Goal: Information Seeking & Learning: Check status

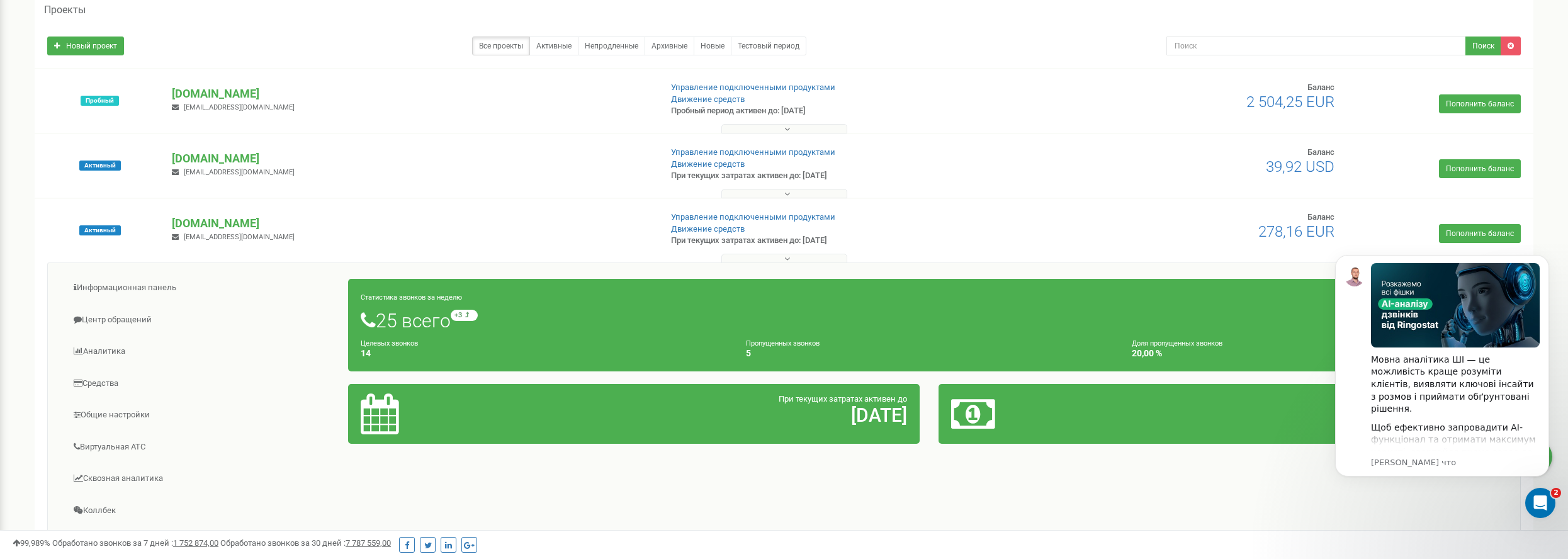
scroll to position [63, 0]
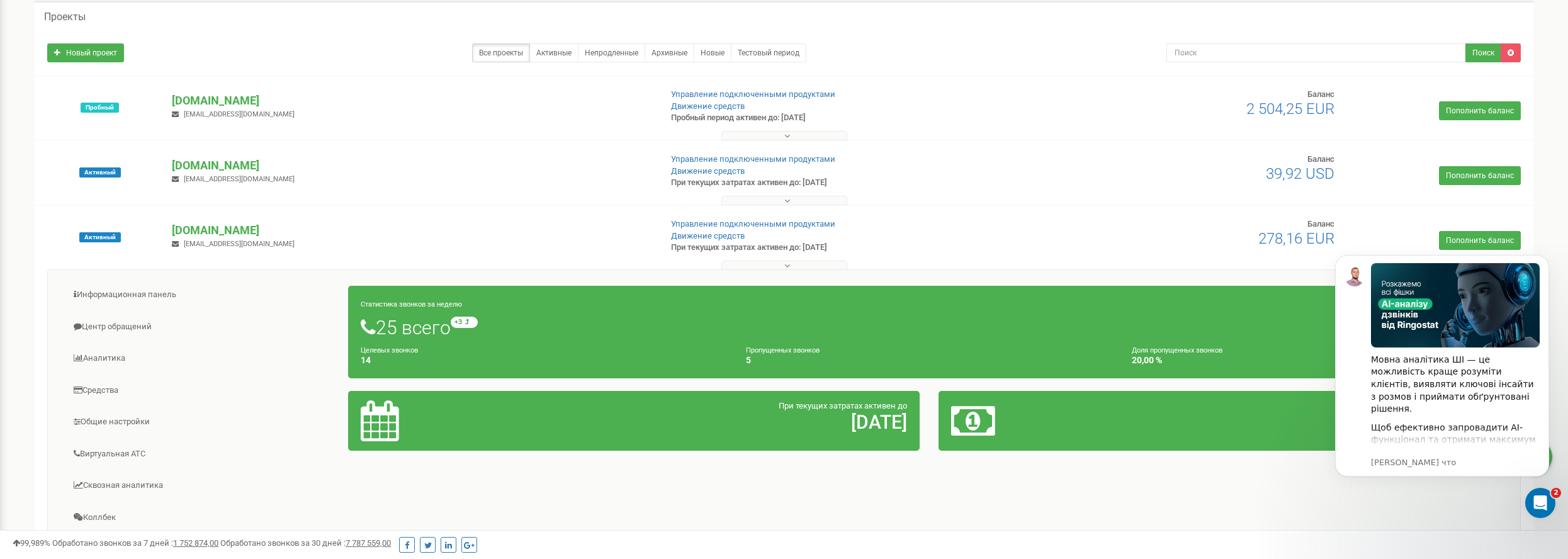
click at [199, 238] on div "latgaleslogs.lv info@latgaleslogs.lv" at bounding box center [411, 236] width 498 height 28
click at [201, 230] on p "[DOMAIN_NAME]" at bounding box center [411, 230] width 478 height 16
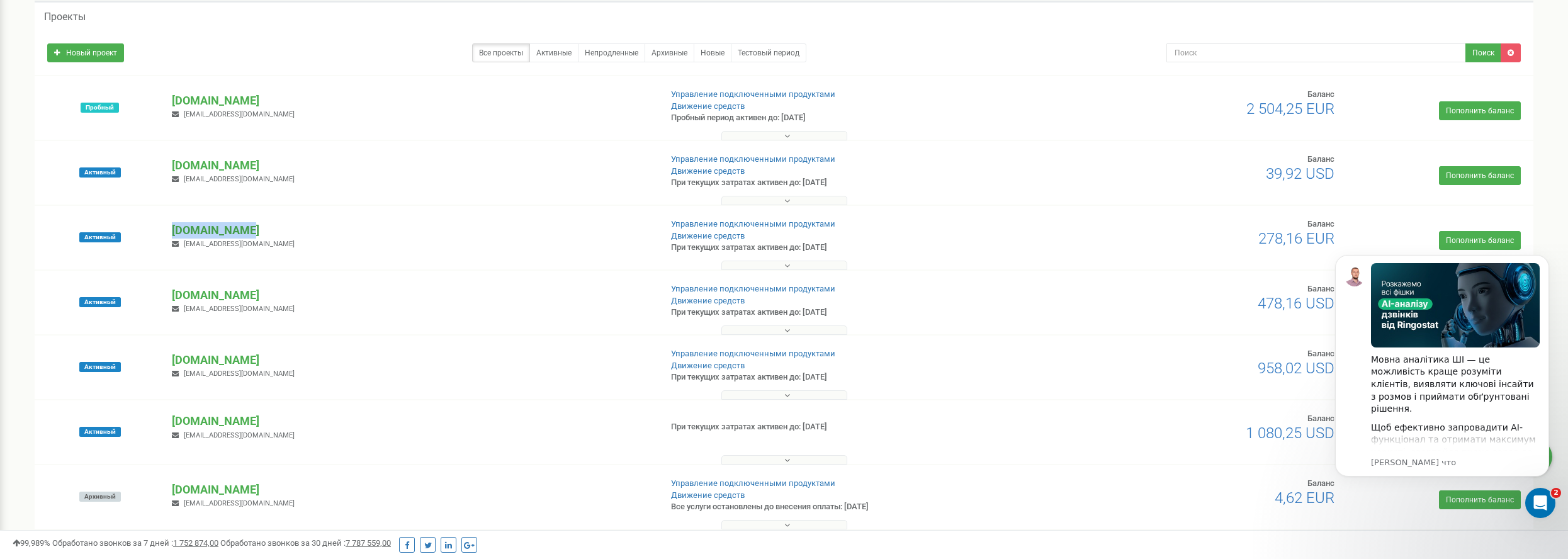
click at [201, 230] on p "[DOMAIN_NAME]" at bounding box center [411, 230] width 478 height 16
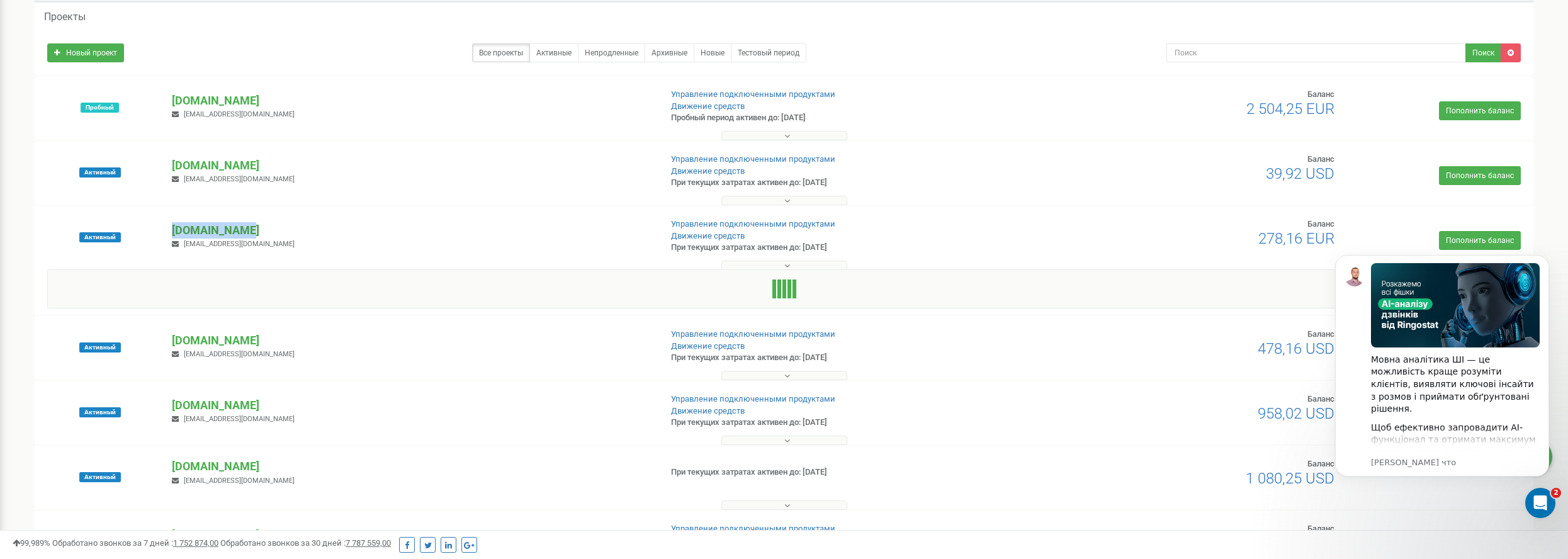
click at [201, 237] on p "[DOMAIN_NAME]" at bounding box center [411, 230] width 478 height 16
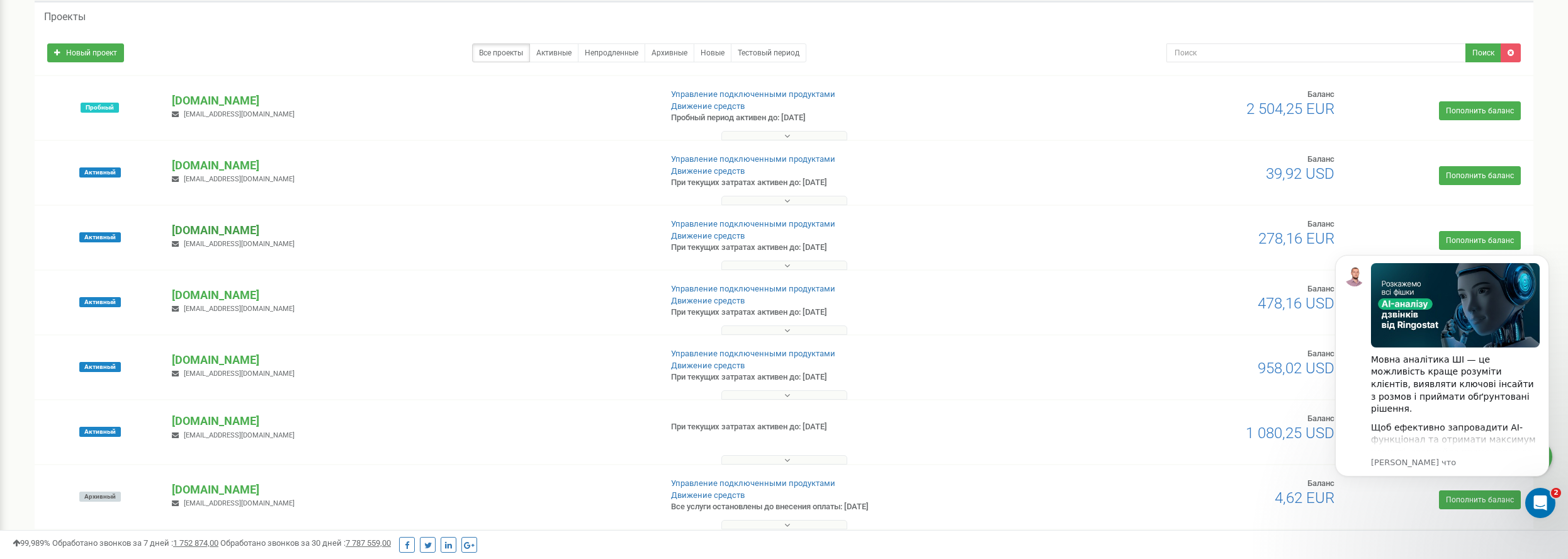
click at [202, 237] on p "[DOMAIN_NAME]" at bounding box center [411, 230] width 478 height 16
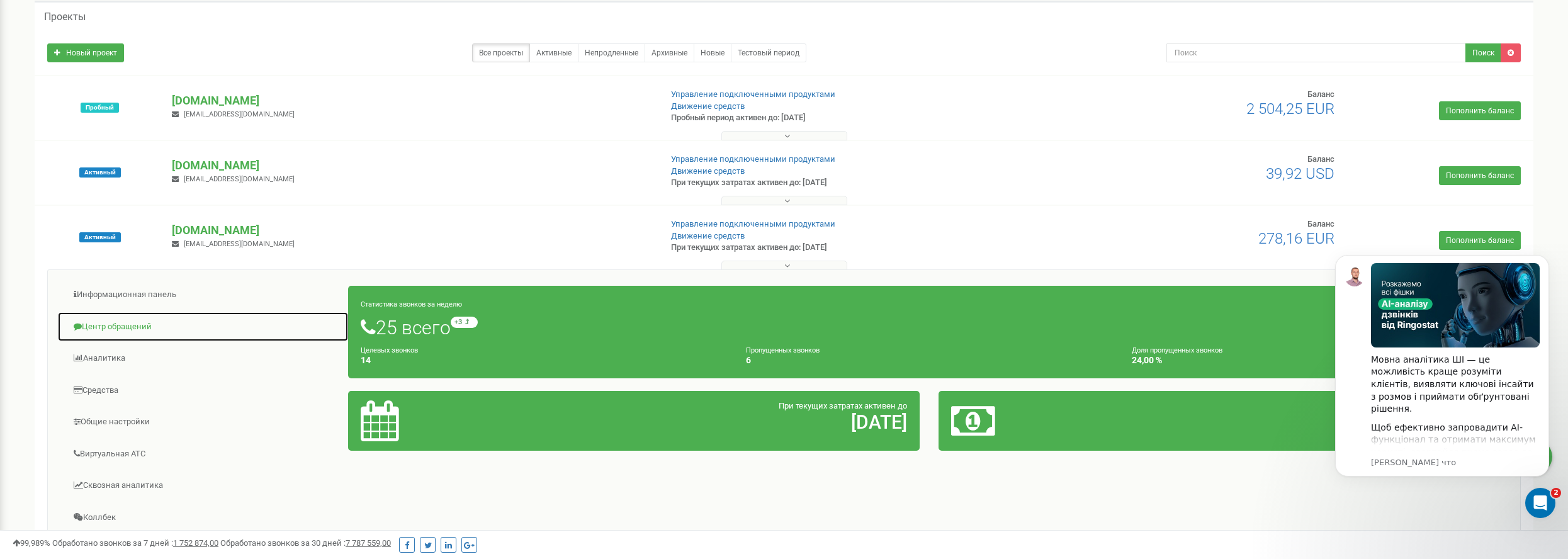
click at [123, 320] on link "Центр обращений" at bounding box center [203, 327] width 291 height 31
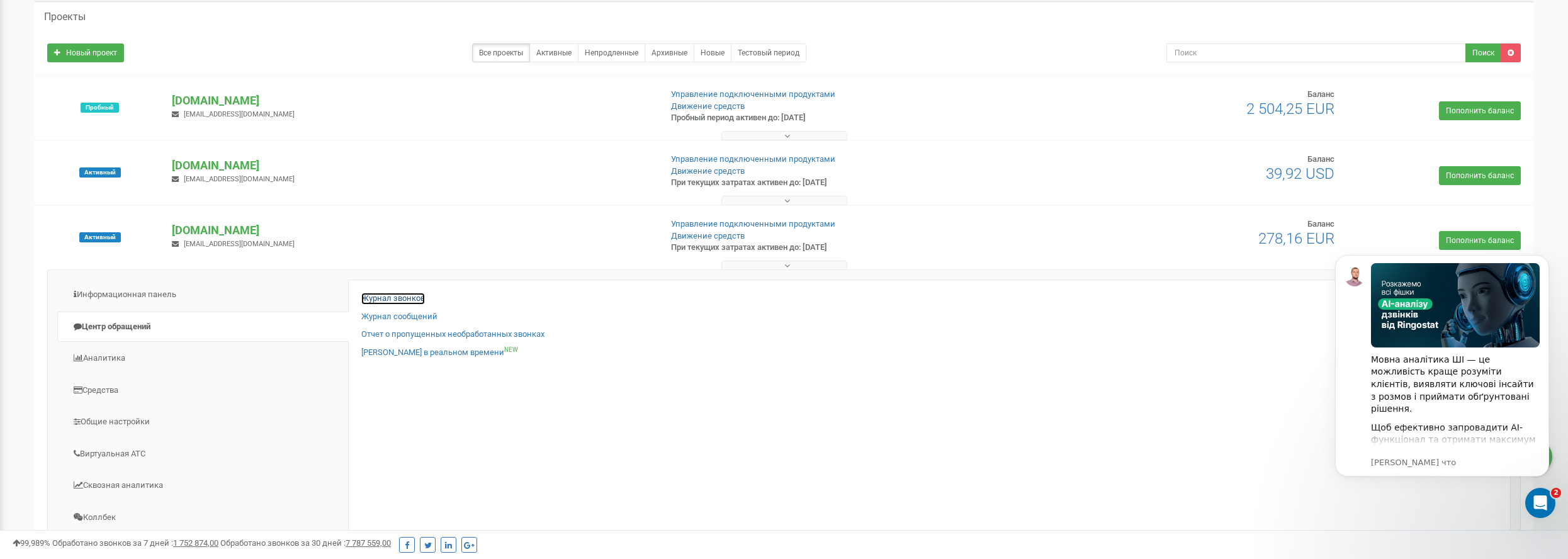
click at [412, 296] on link "Журнал звонков" at bounding box center [393, 298] width 63 height 12
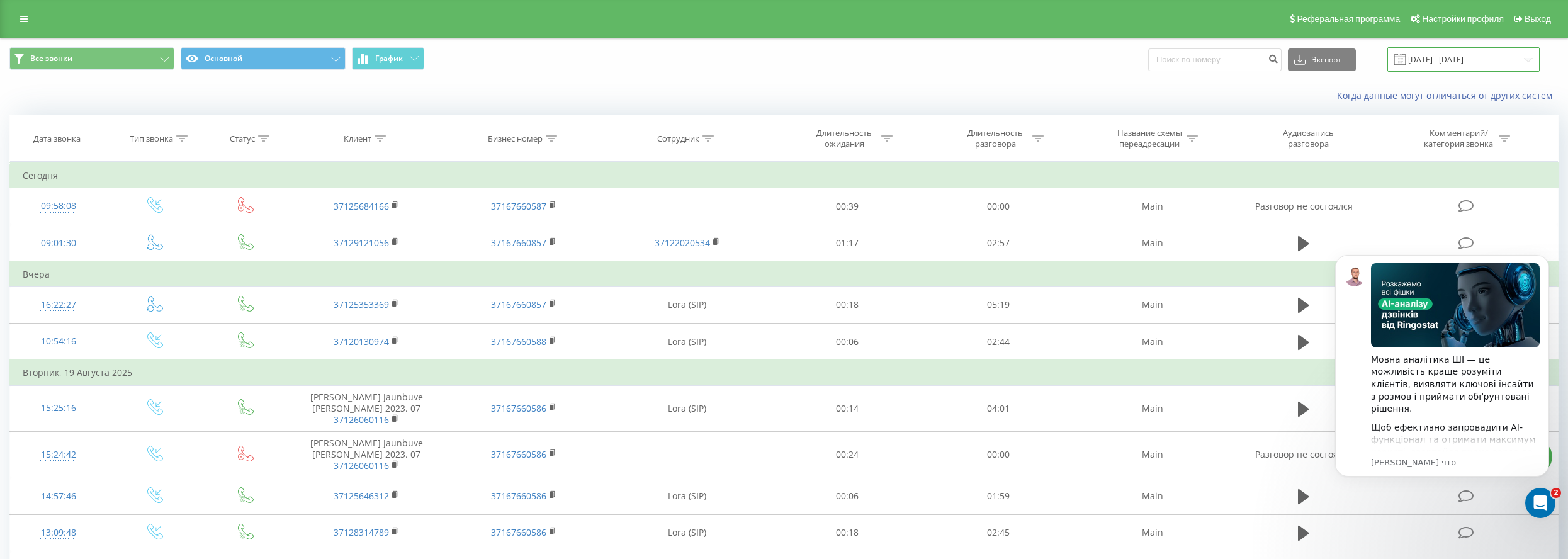
click at [1492, 58] on input "[DATE] - [DATE]" at bounding box center [1463, 60] width 152 height 25
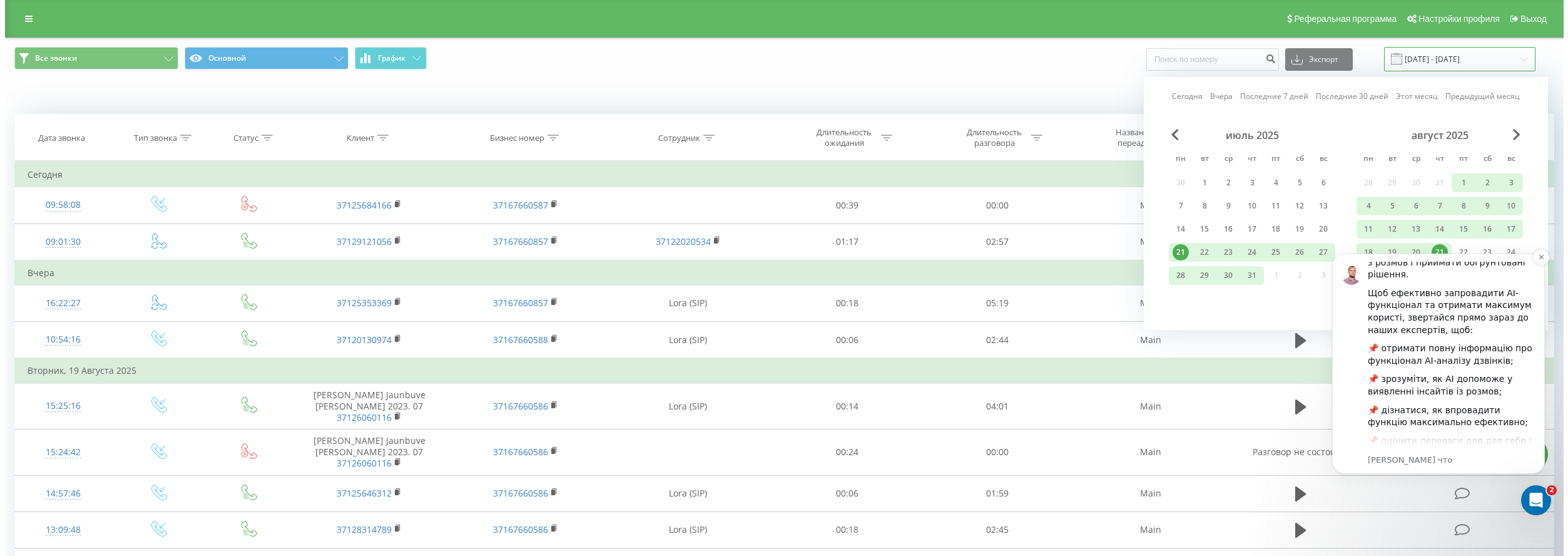
scroll to position [48, 0]
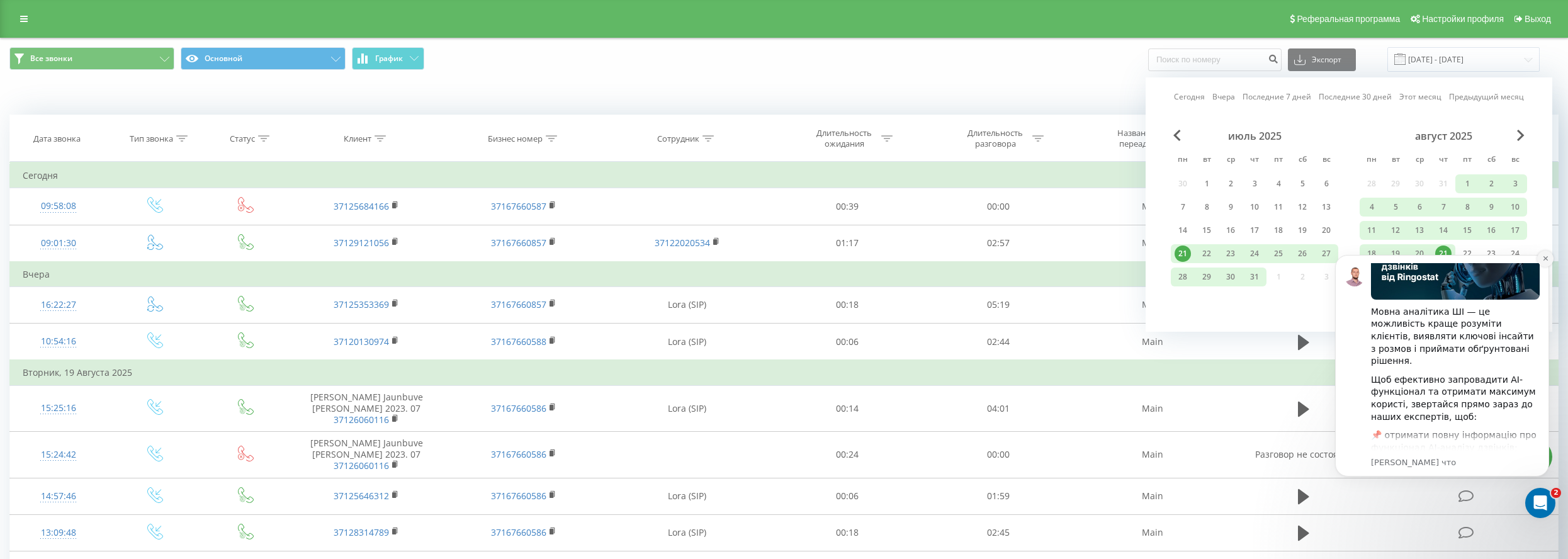
click at [1548, 254] on button "Dismiss notification" at bounding box center [1545, 258] width 16 height 16
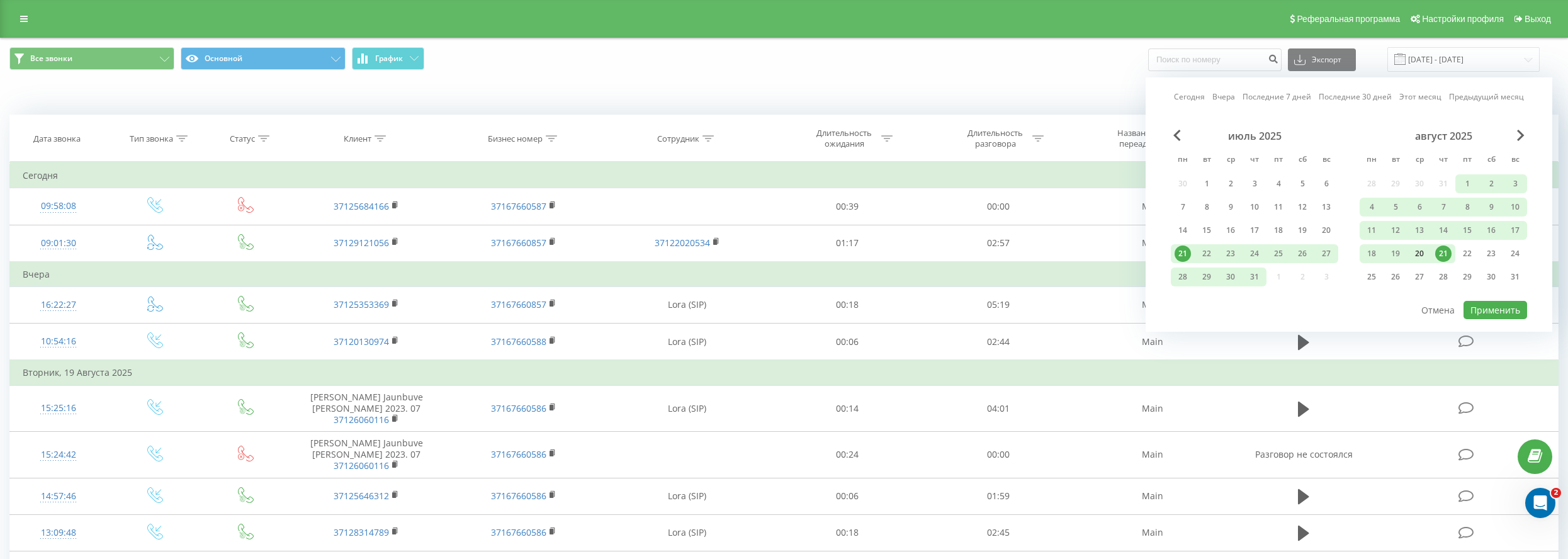
click at [1420, 256] on div "20" at bounding box center [1419, 253] width 16 height 16
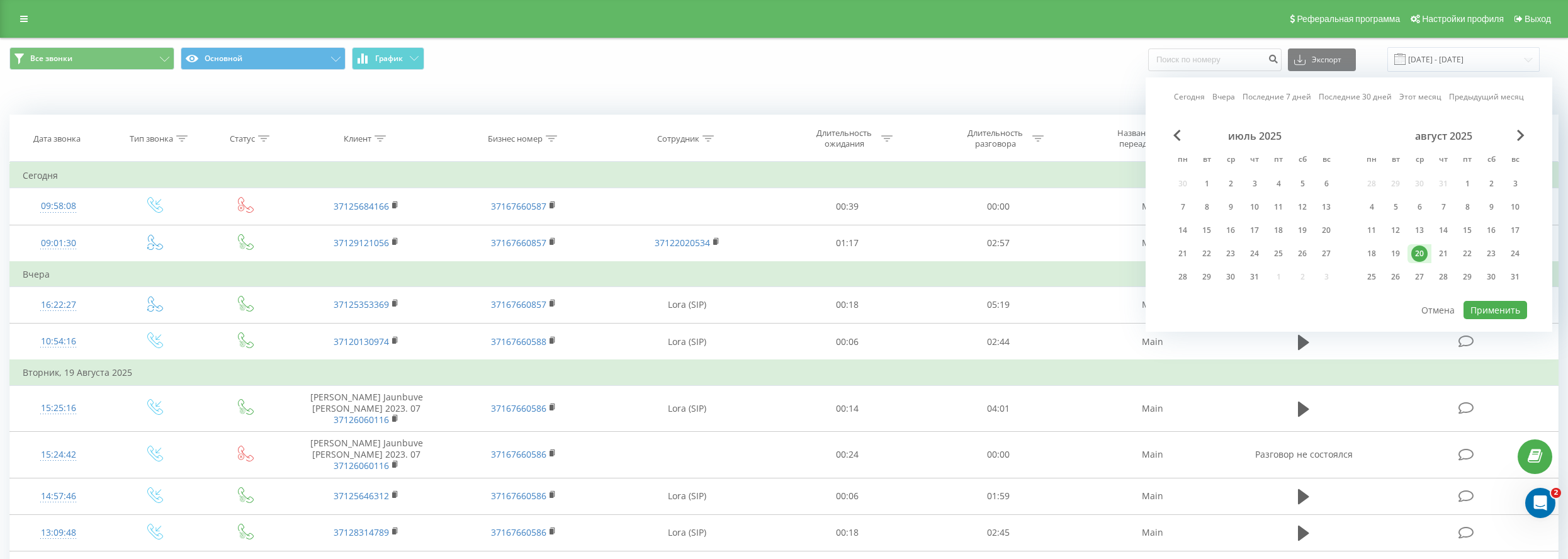
click at [1420, 256] on div "20" at bounding box center [1419, 253] width 16 height 16
click at [1481, 301] on button "Применить" at bounding box center [1496, 310] width 63 height 18
type input "[DATE] - [DATE]"
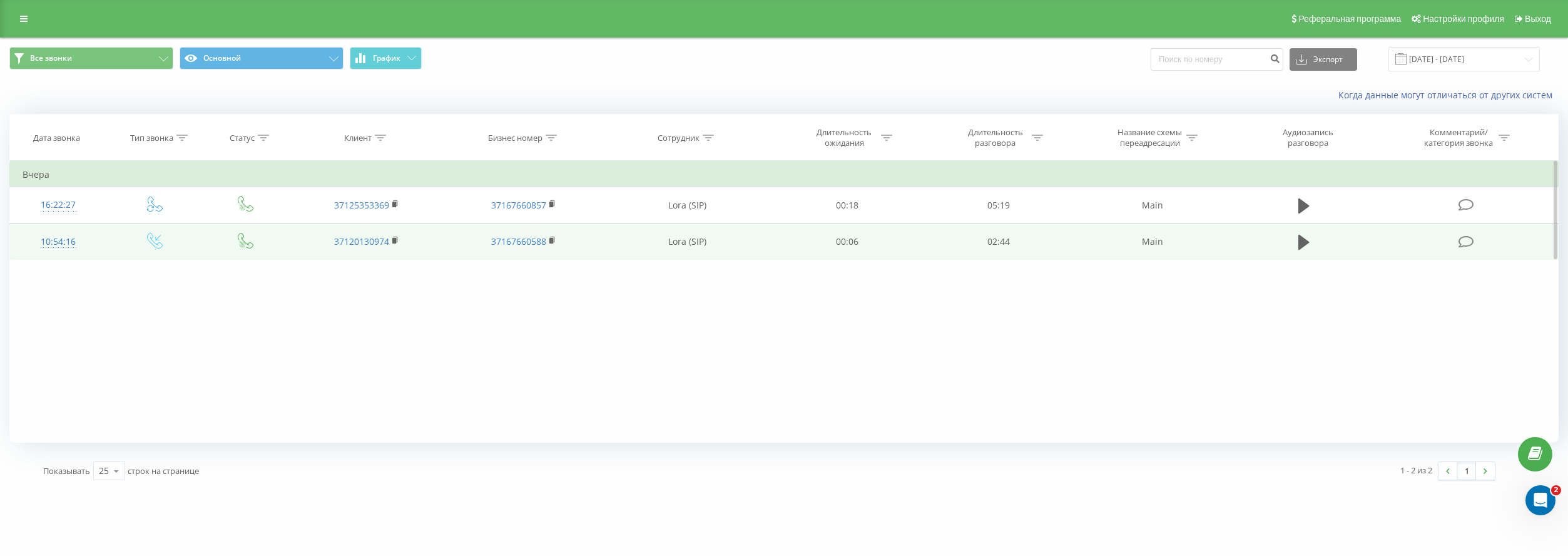
click at [64, 239] on div "10:54:16" at bounding box center [58, 242] width 71 height 24
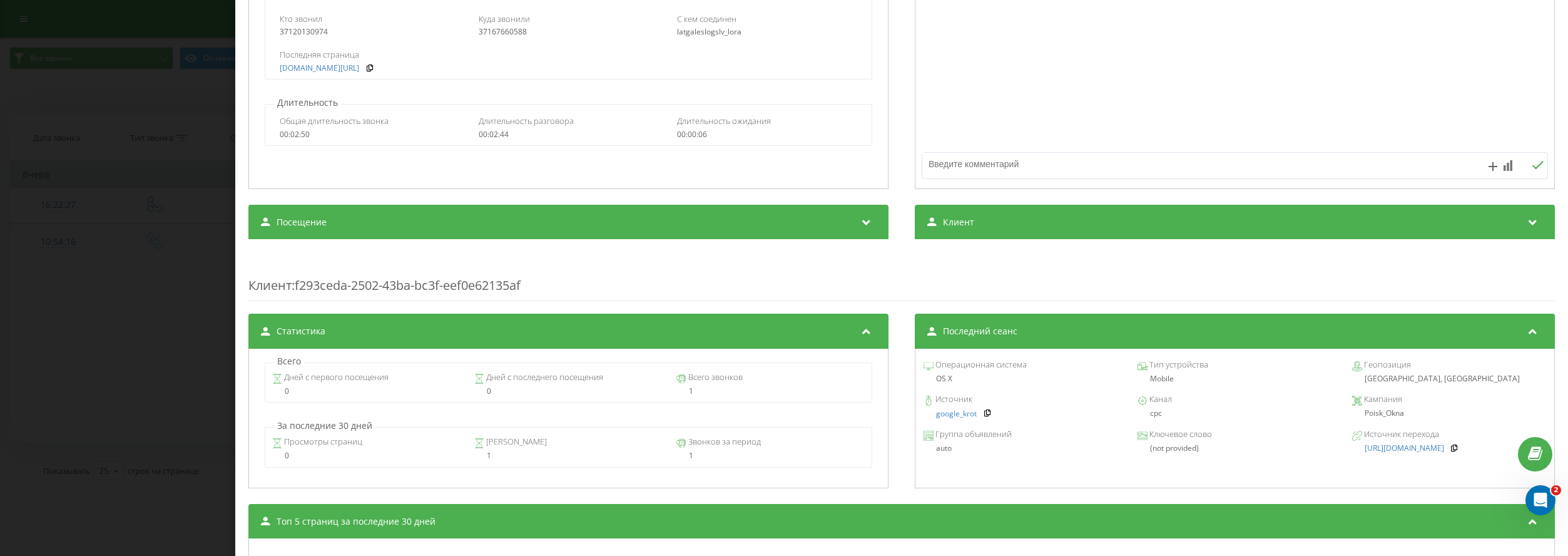
scroll to position [250, 0]
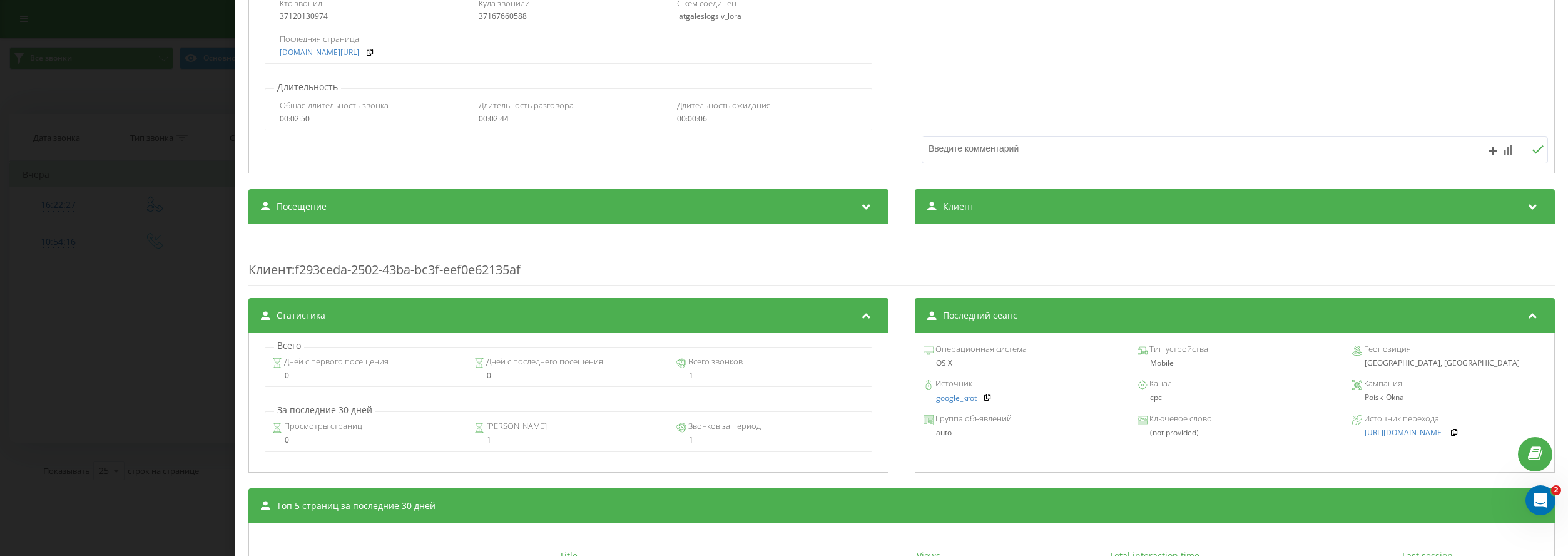
click at [140, 364] on div "Звонок : de4_-1755676456.413870 1 x - 02:45 00:00 00:00 Транскрипция Для анализ…" at bounding box center [784, 278] width 1568 height 556
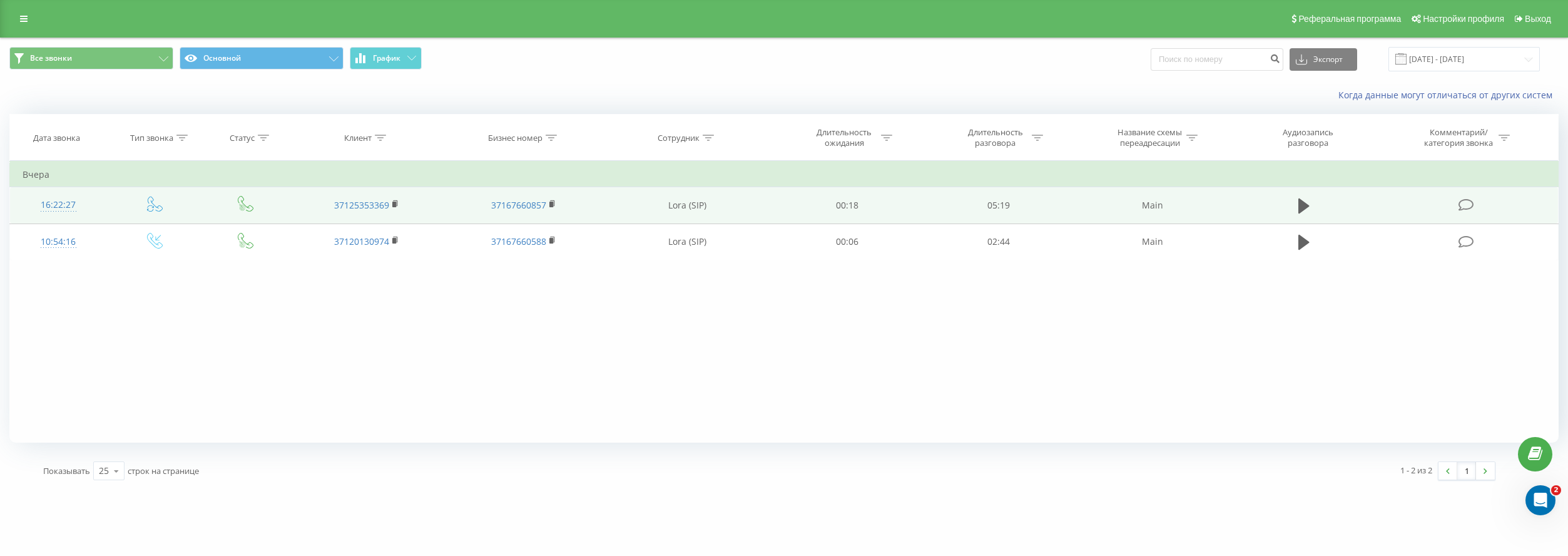
click at [68, 203] on div "16:22:27" at bounding box center [58, 205] width 71 height 24
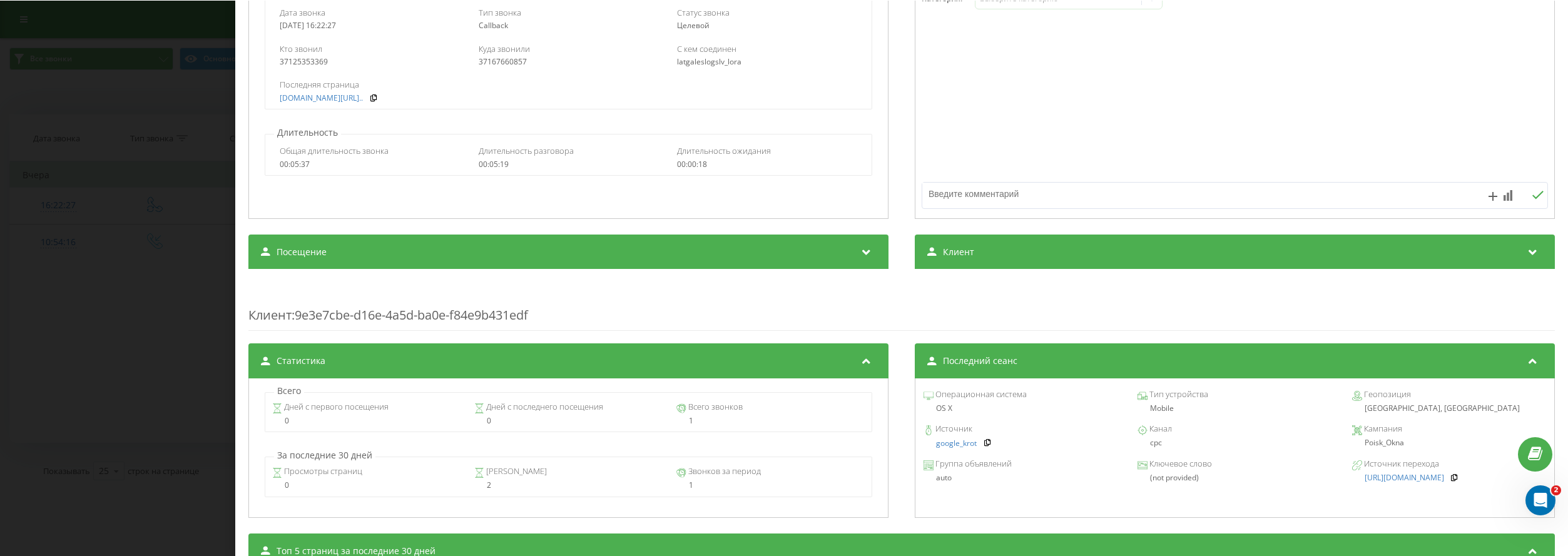
scroll to position [250, 0]
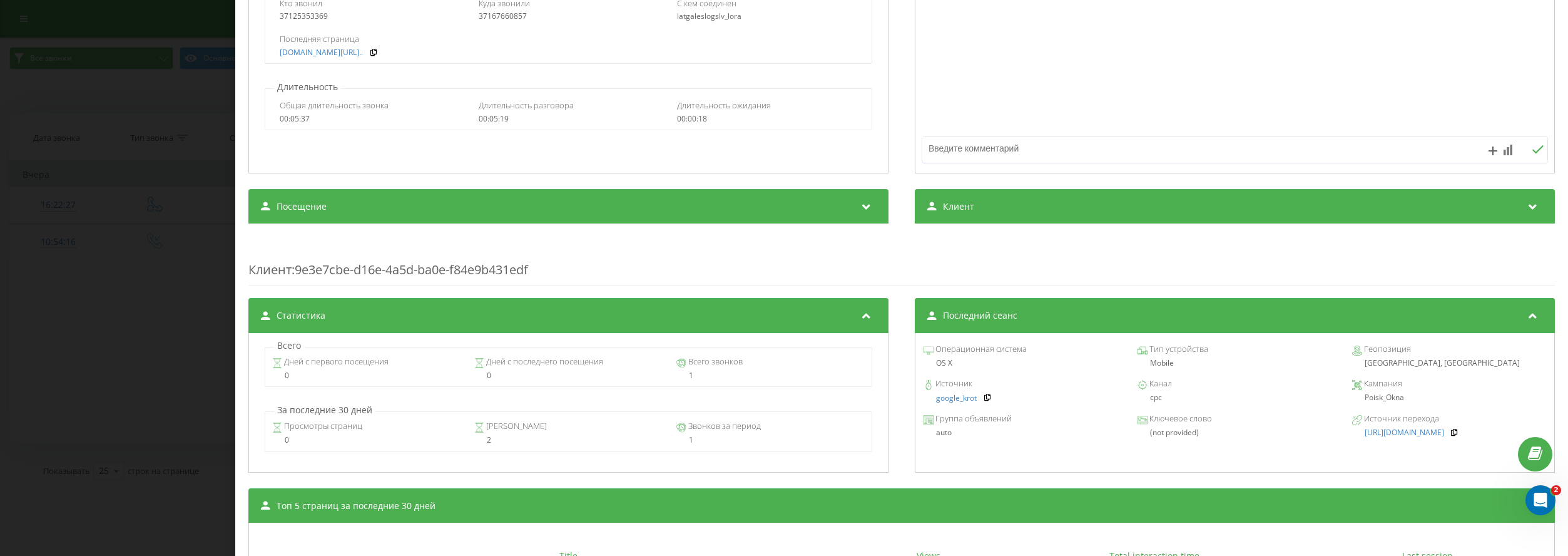
click at [143, 344] on div "Звонок : 1755696147.49761 1 x - 05:30 00:00 00:00 Транскрипция Для анализа AI б…" at bounding box center [784, 278] width 1568 height 556
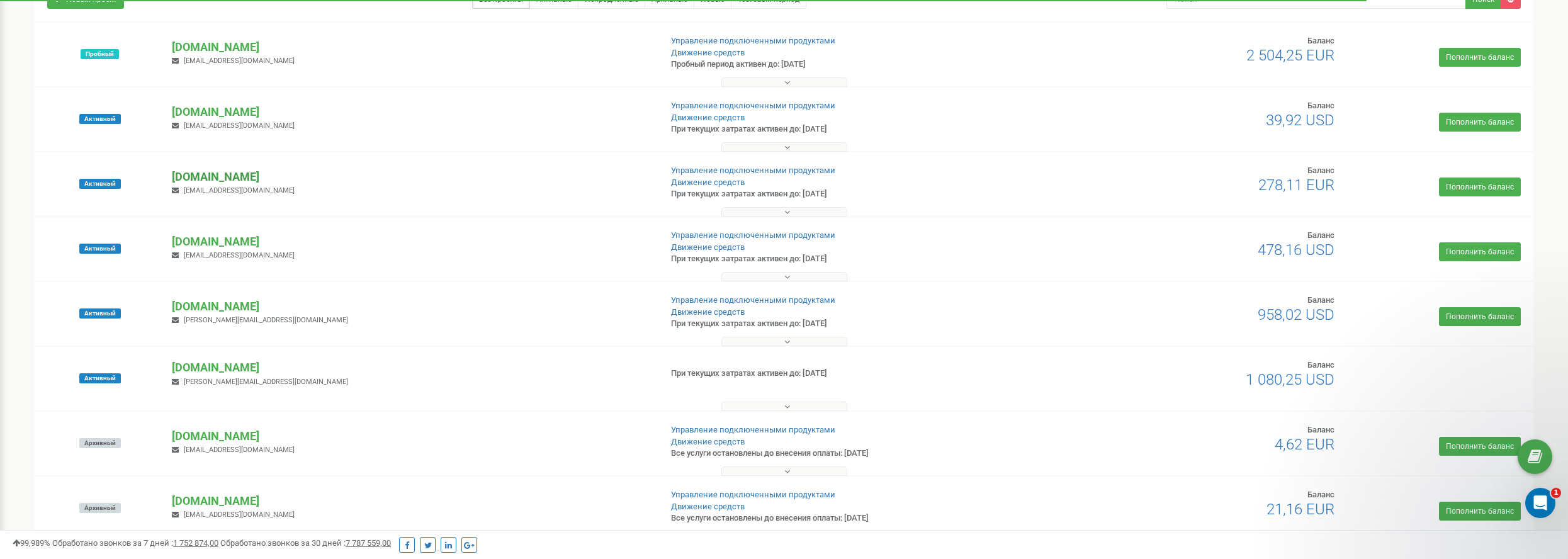
scroll to position [126, 0]
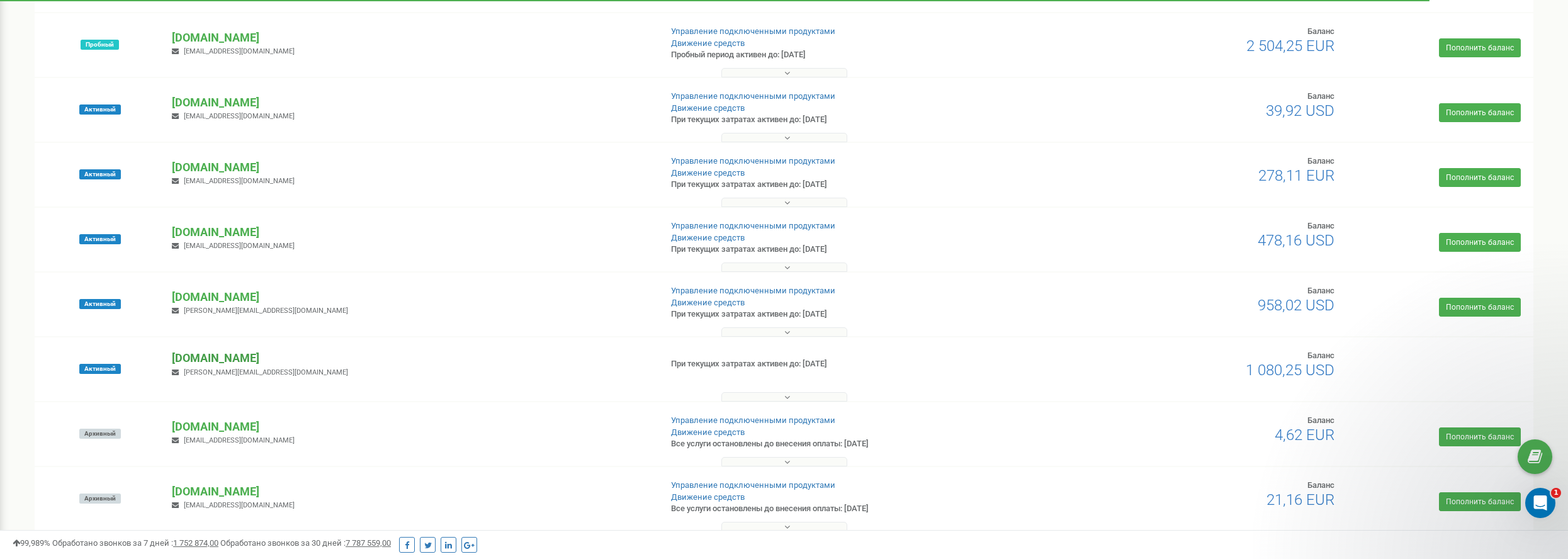
click at [227, 355] on p "[DOMAIN_NAME]" at bounding box center [411, 358] width 478 height 16
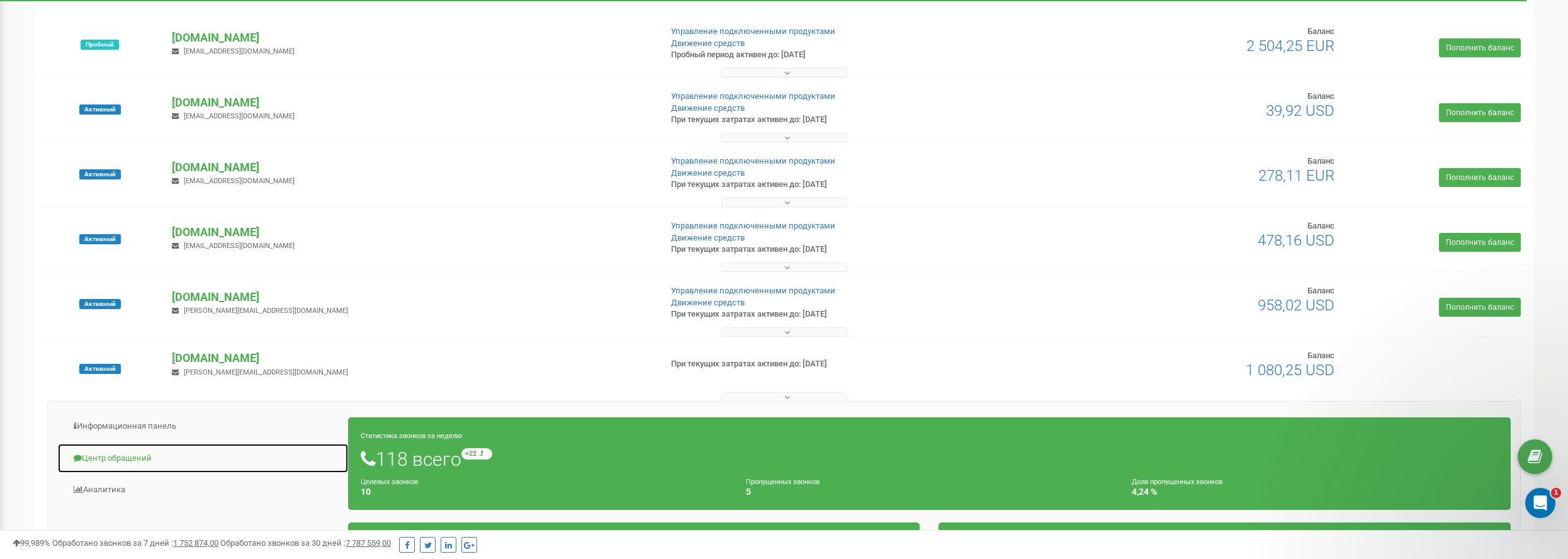
click at [131, 455] on link "Центр обращений" at bounding box center [203, 459] width 291 height 31
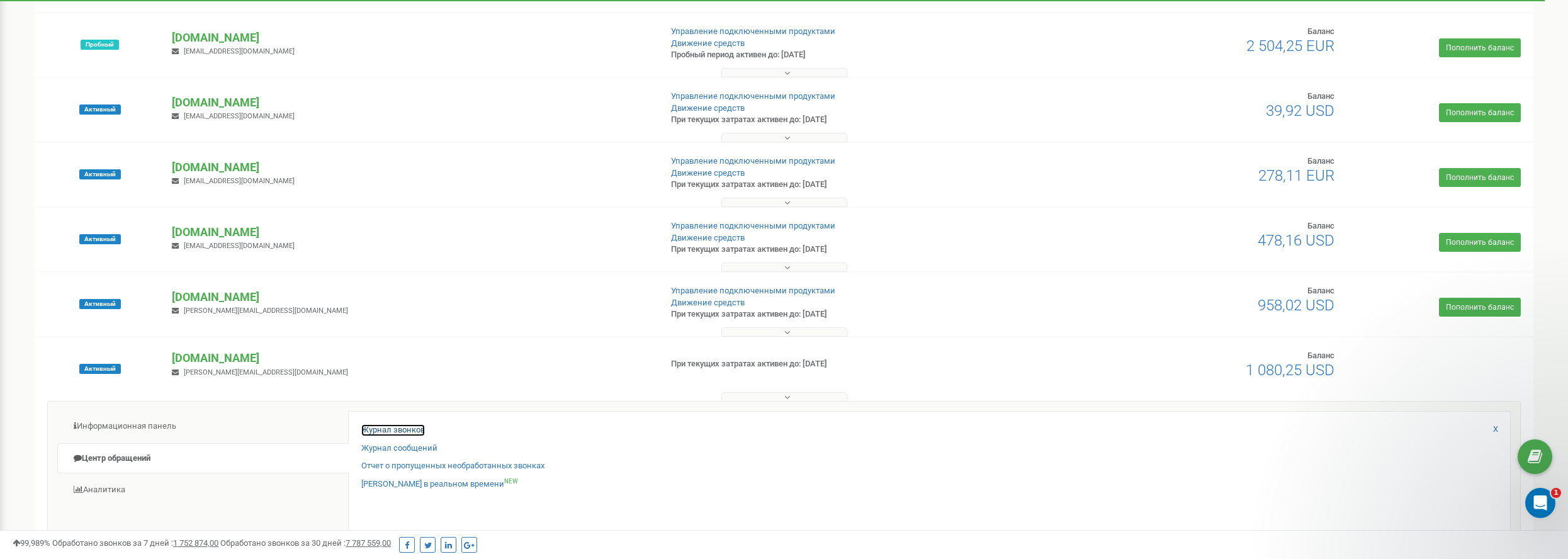
click at [408, 430] on link "Журнал звонков" at bounding box center [393, 430] width 63 height 12
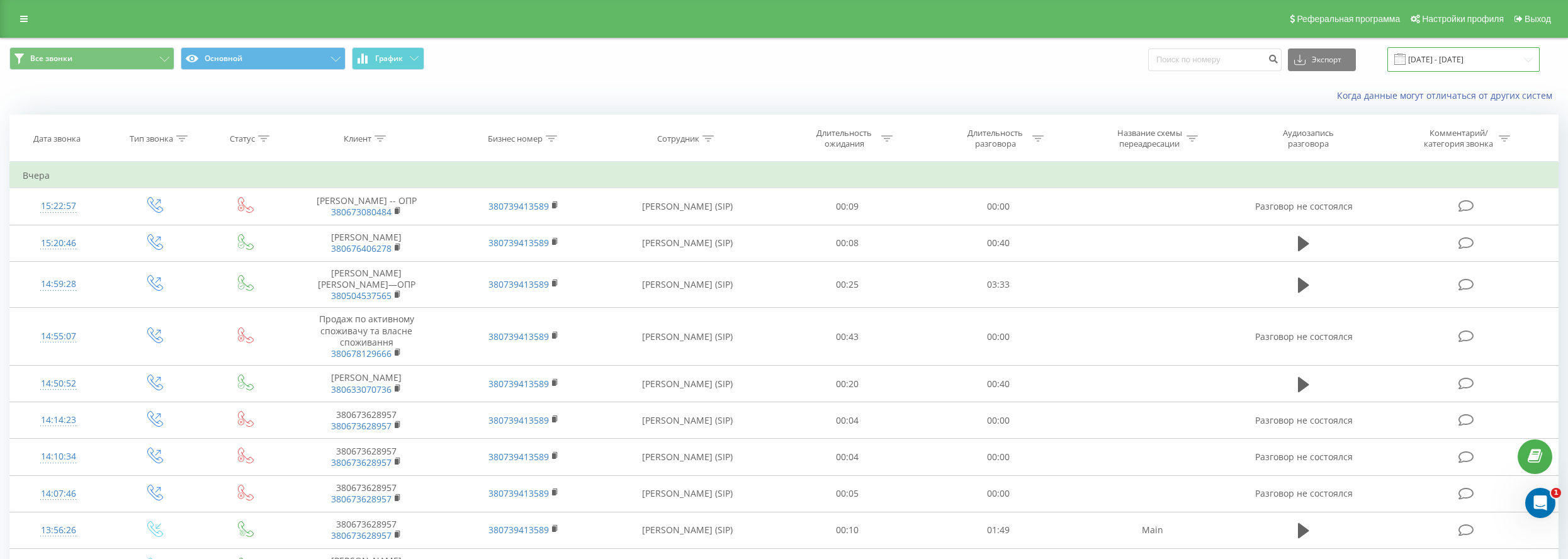
click at [1481, 59] on input "[DATE] - [DATE]" at bounding box center [1463, 60] width 152 height 25
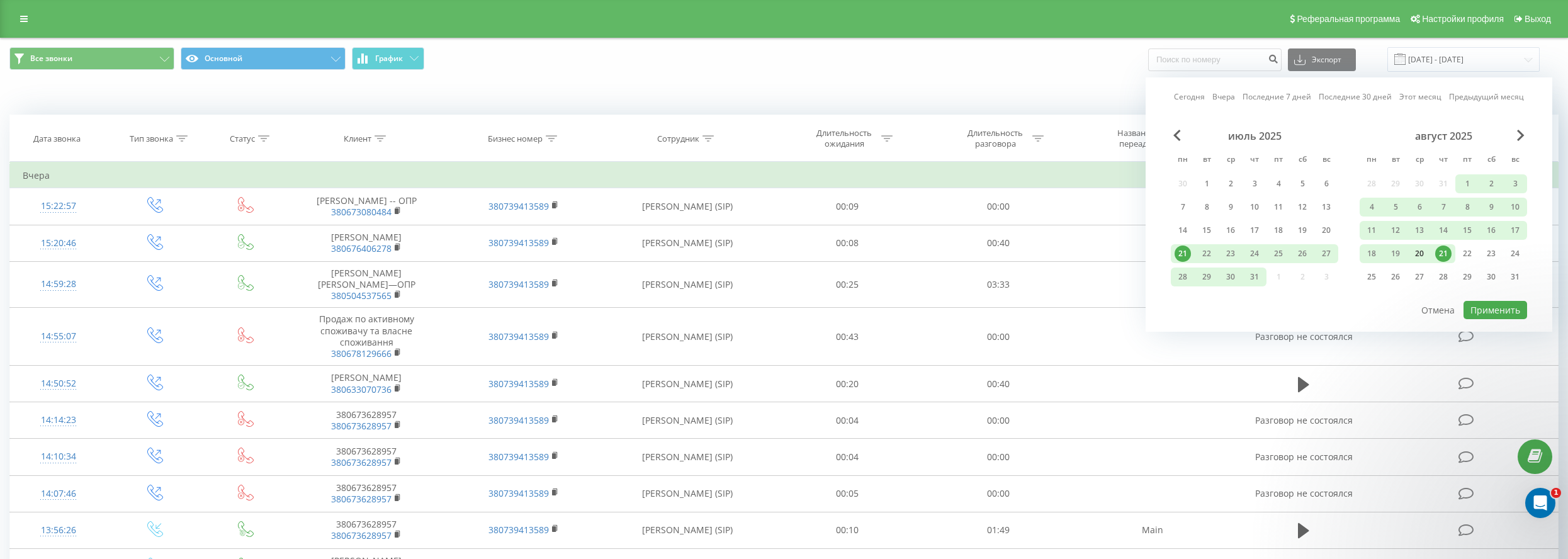
click at [1413, 250] on div "20" at bounding box center [1419, 253] width 16 height 16
click at [1413, 249] on div "20" at bounding box center [1419, 253] width 16 height 16
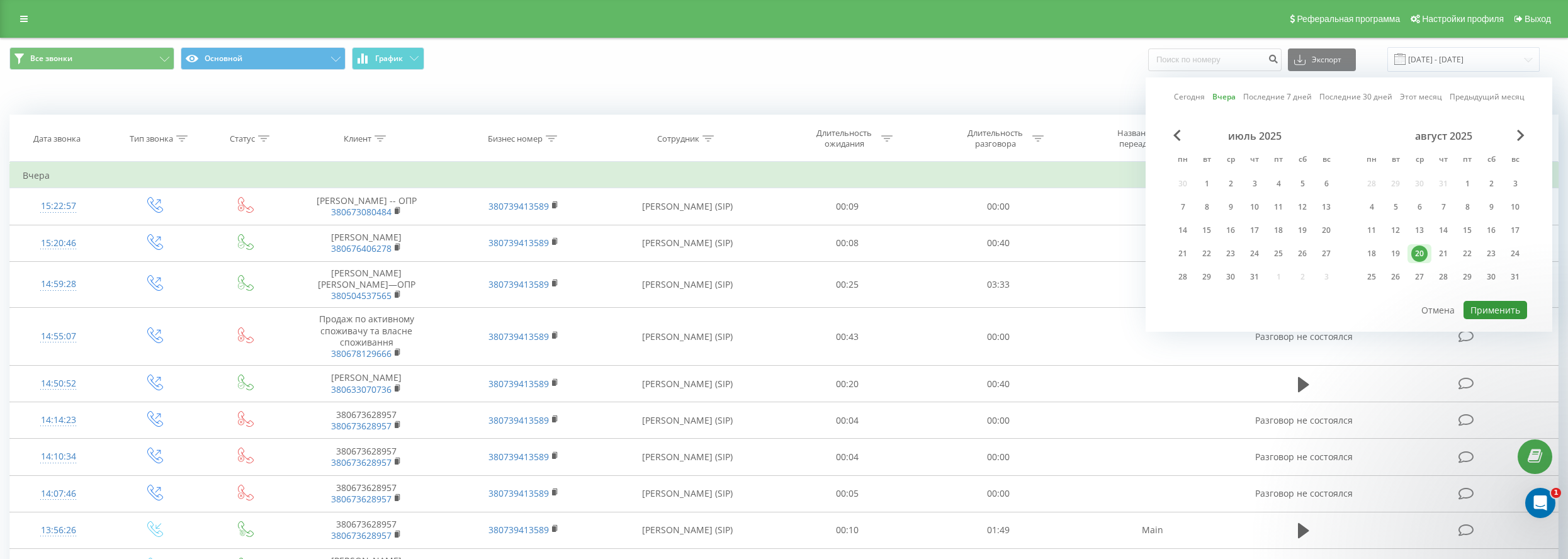
click at [1489, 309] on button "Применить" at bounding box center [1496, 310] width 63 height 18
type input "[DATE] - [DATE]"
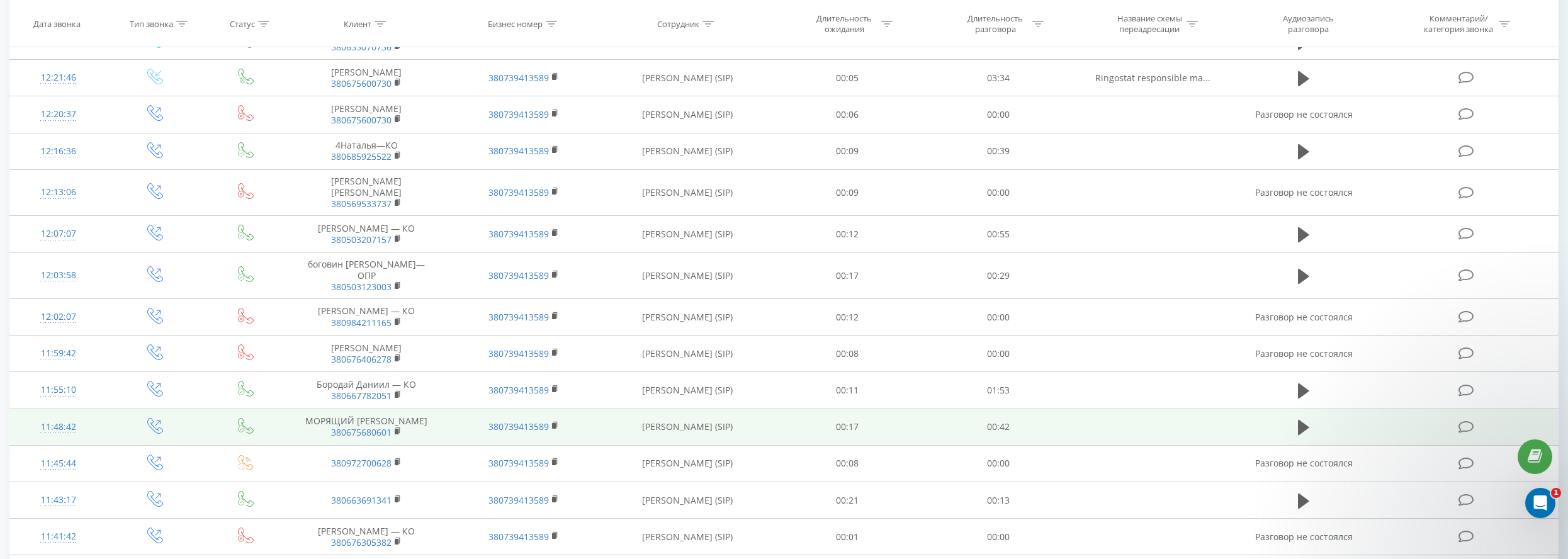
scroll to position [691, 0]
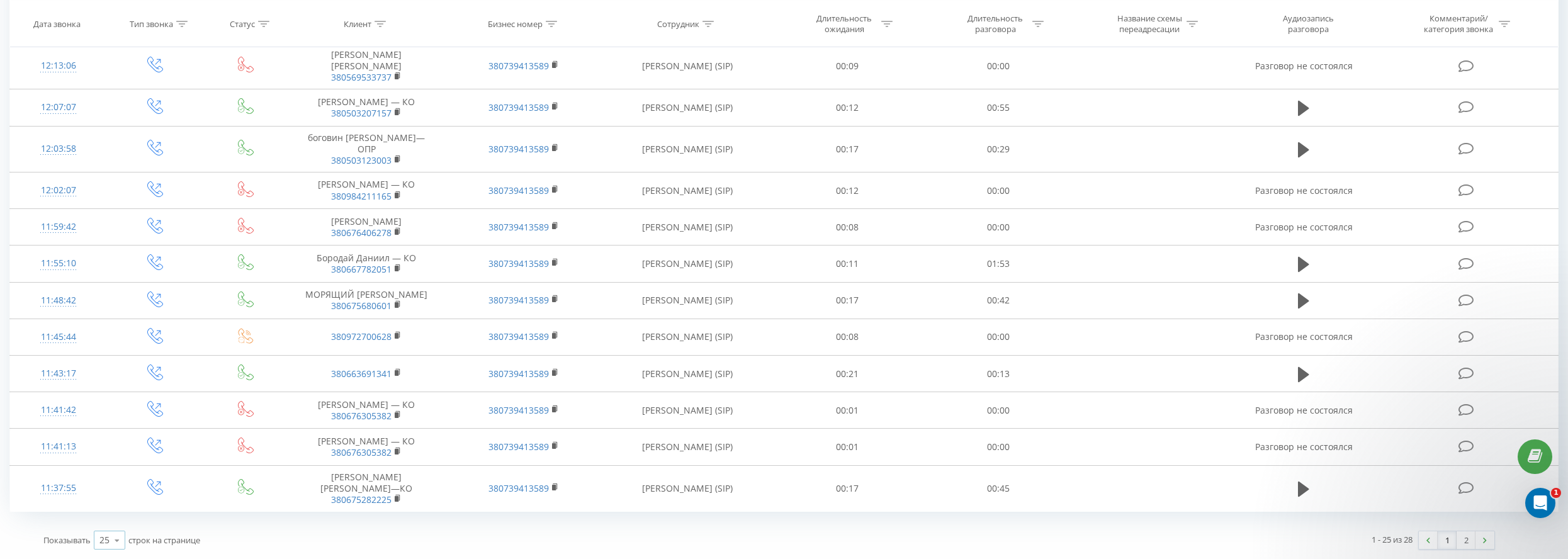
click at [117, 538] on icon at bounding box center [116, 540] width 19 height 25
click at [112, 521] on span "100" at bounding box center [107, 522] width 15 height 12
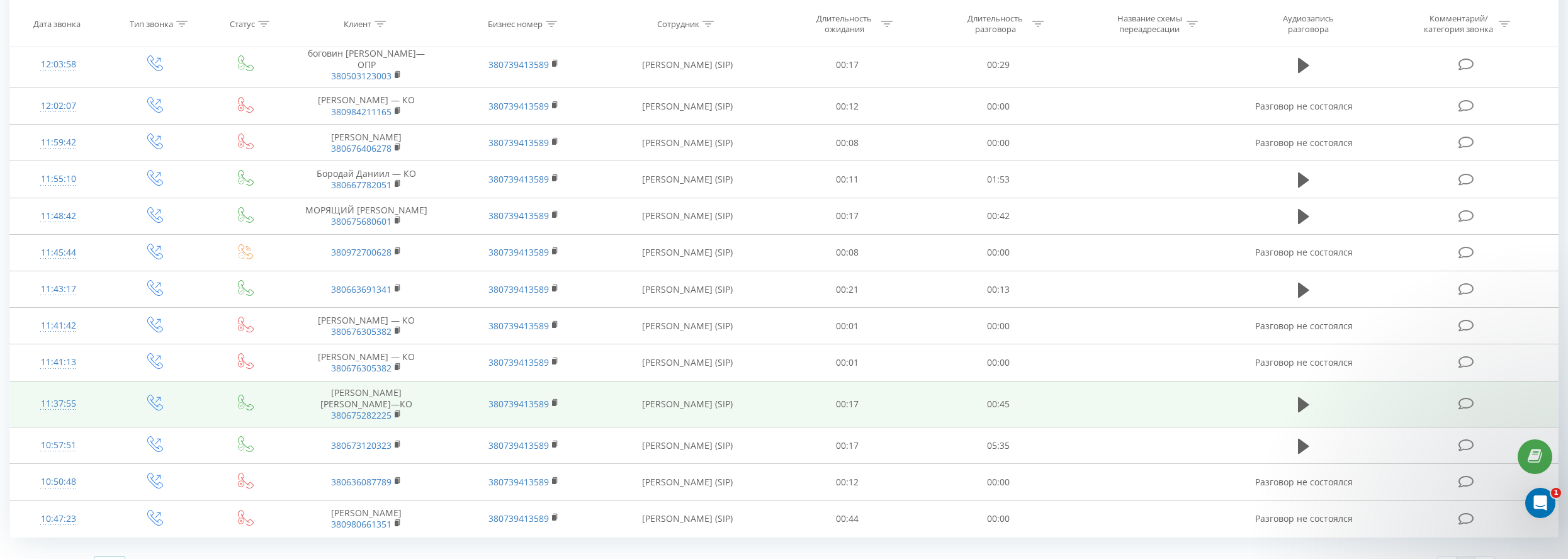
scroll to position [811, 0]
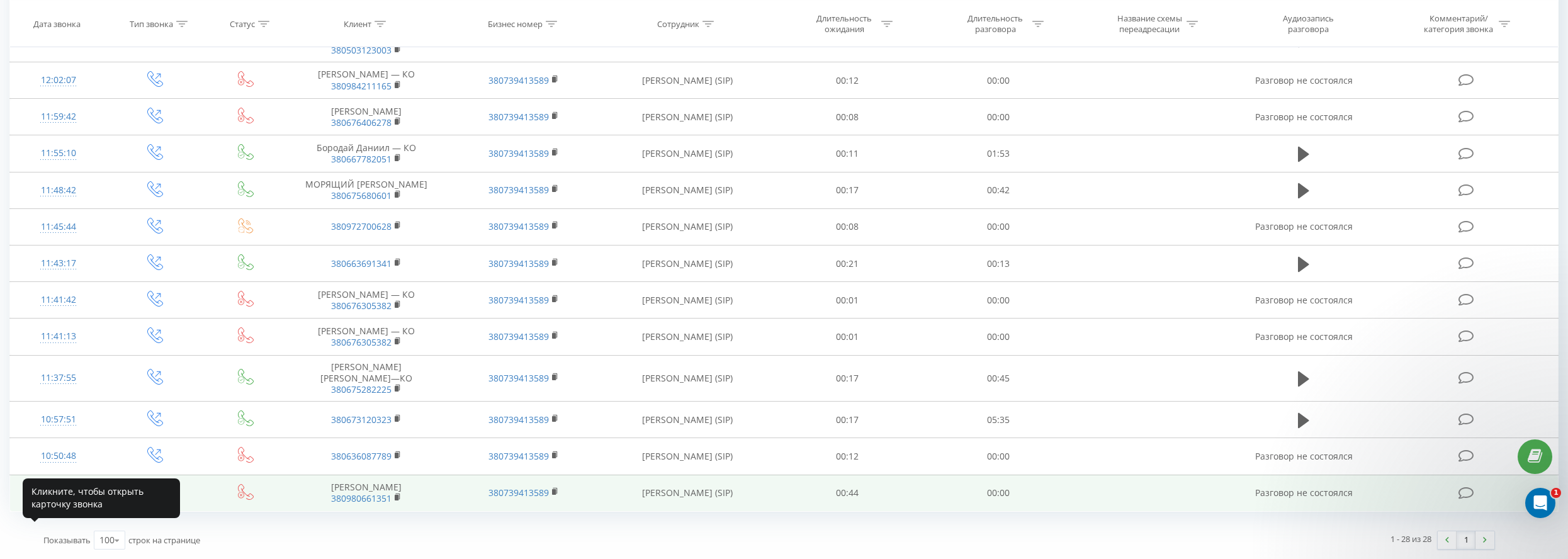
click at [51, 481] on div "10:47:23" at bounding box center [58, 493] width 71 height 25
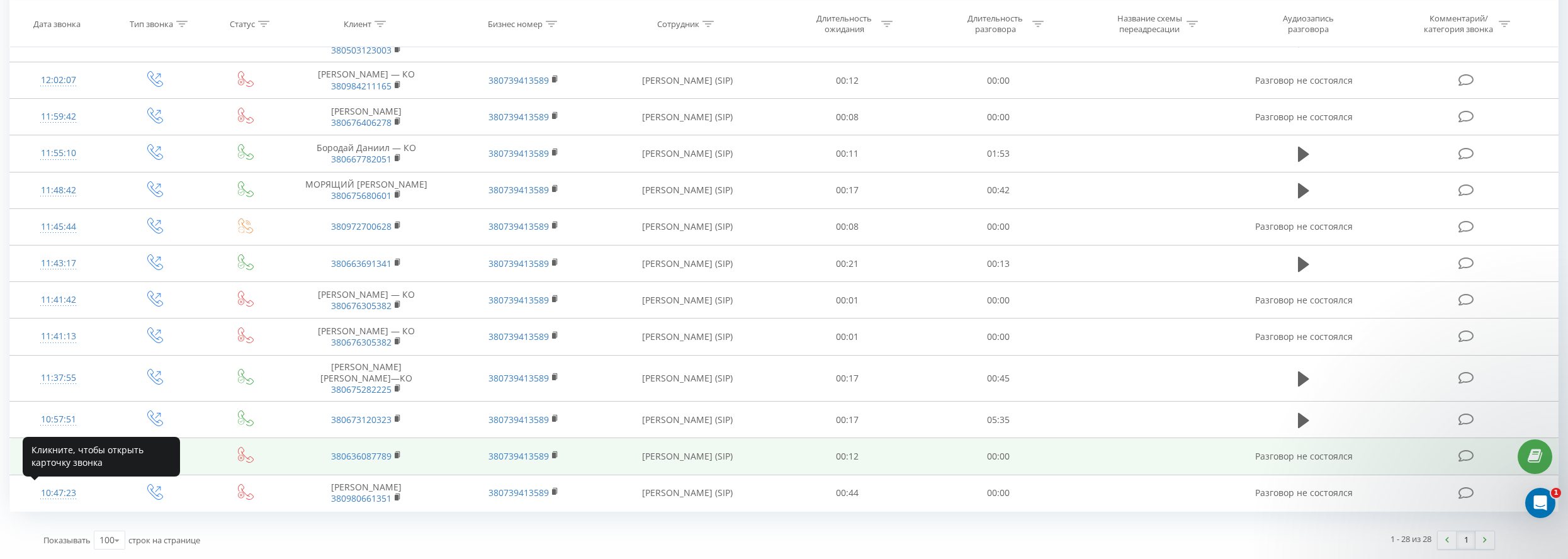
click at [62, 446] on div "10:50:48" at bounding box center [58, 456] width 71 height 25
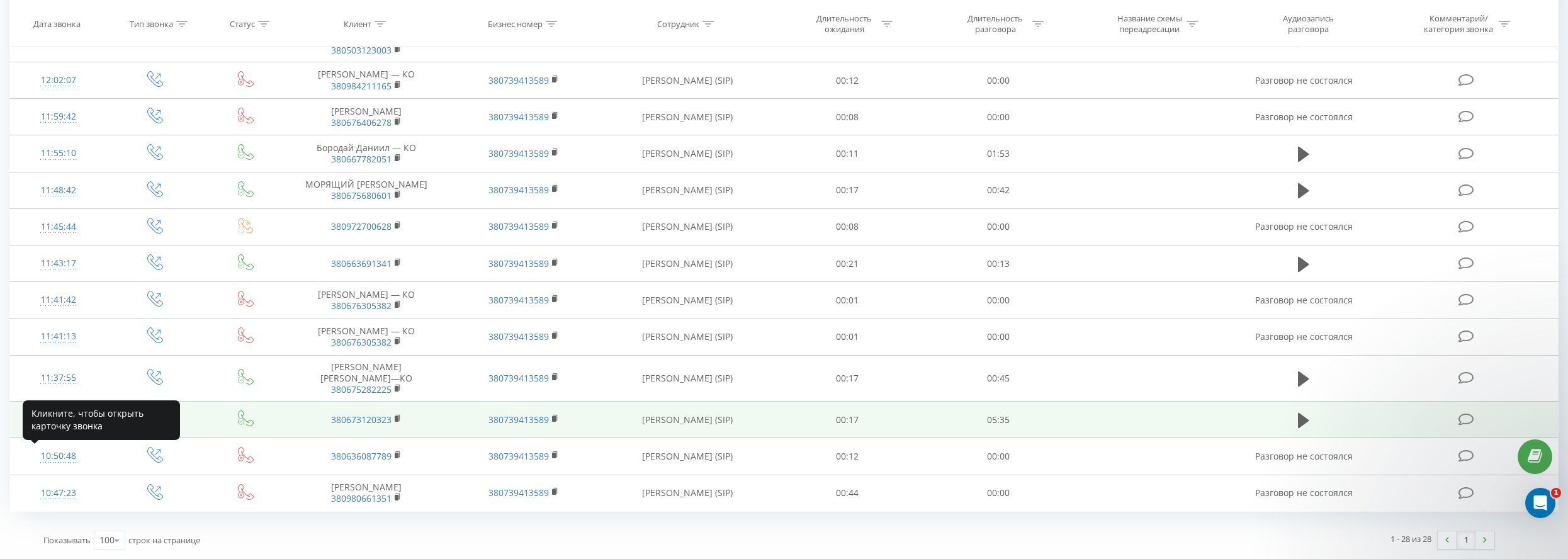
click at [67, 425] on div at bounding box center [58, 425] width 71 height 1
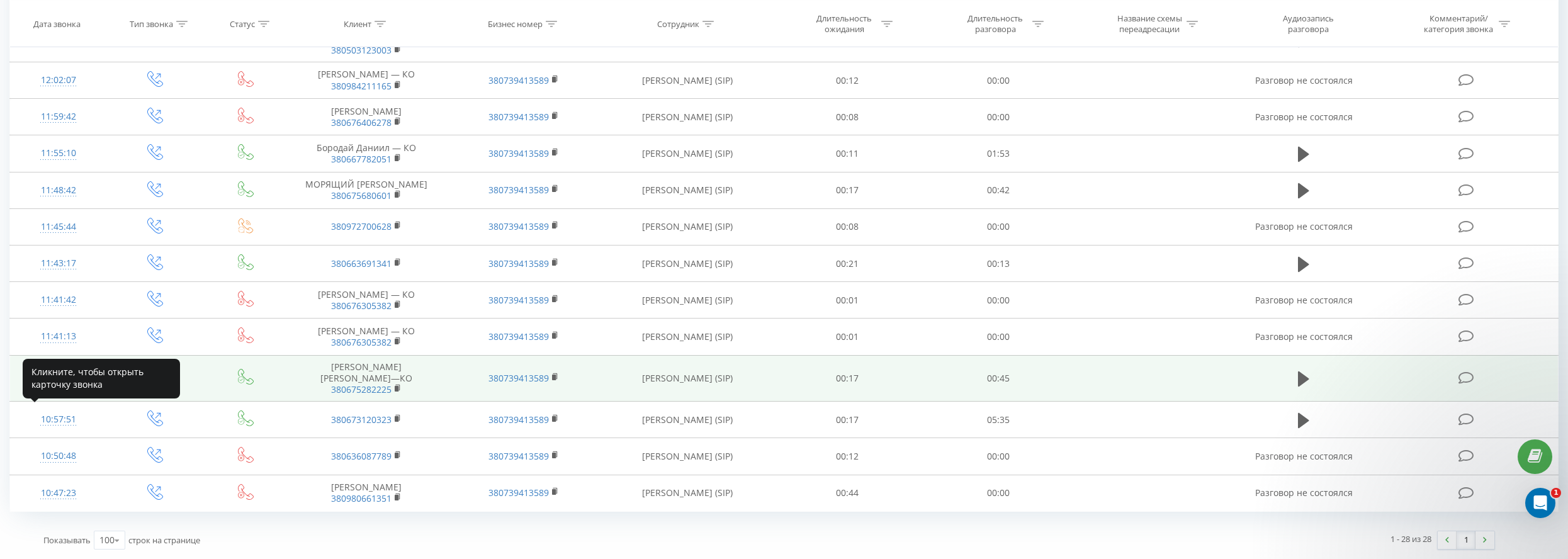
click at [69, 366] on div "11:37:55" at bounding box center [58, 378] width 71 height 25
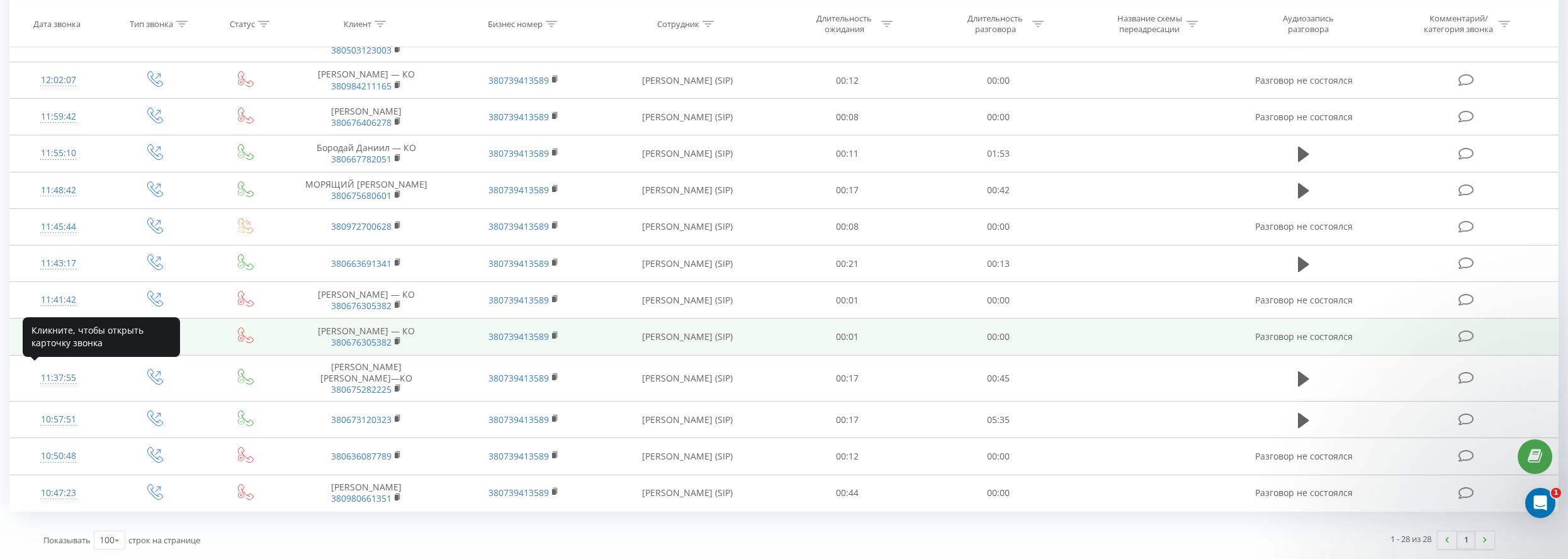
click at [67, 324] on div "11:41:13" at bounding box center [58, 336] width 71 height 25
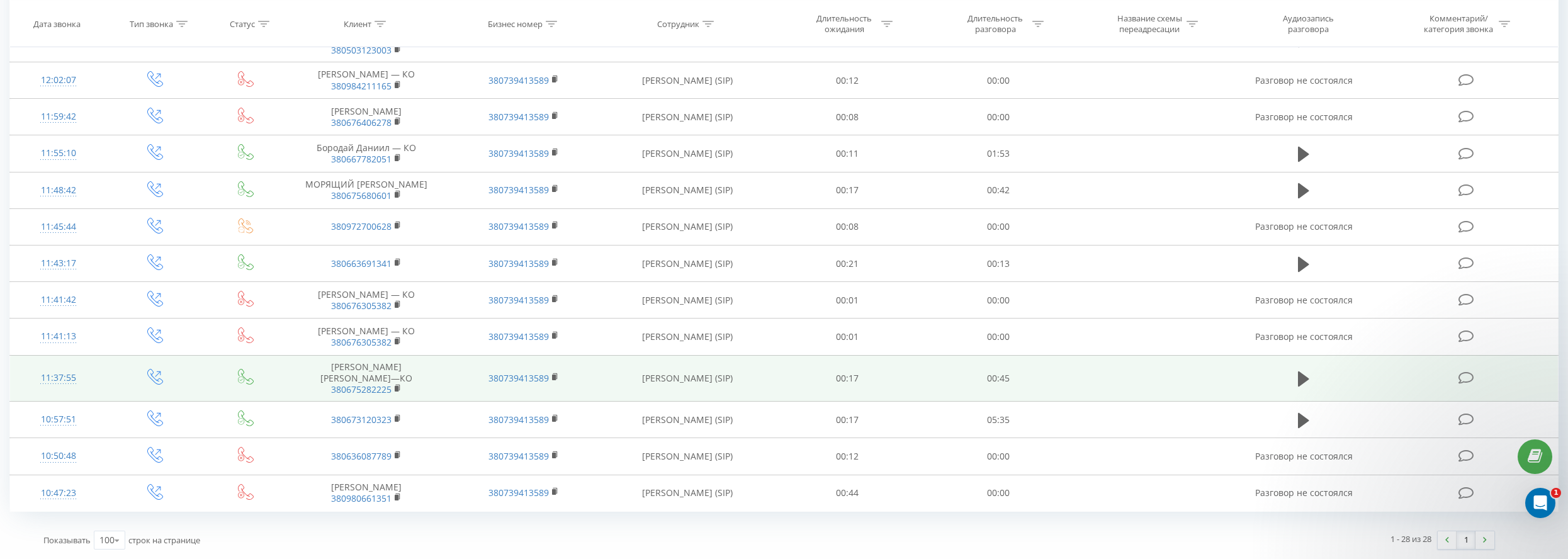
scroll to position [748, 0]
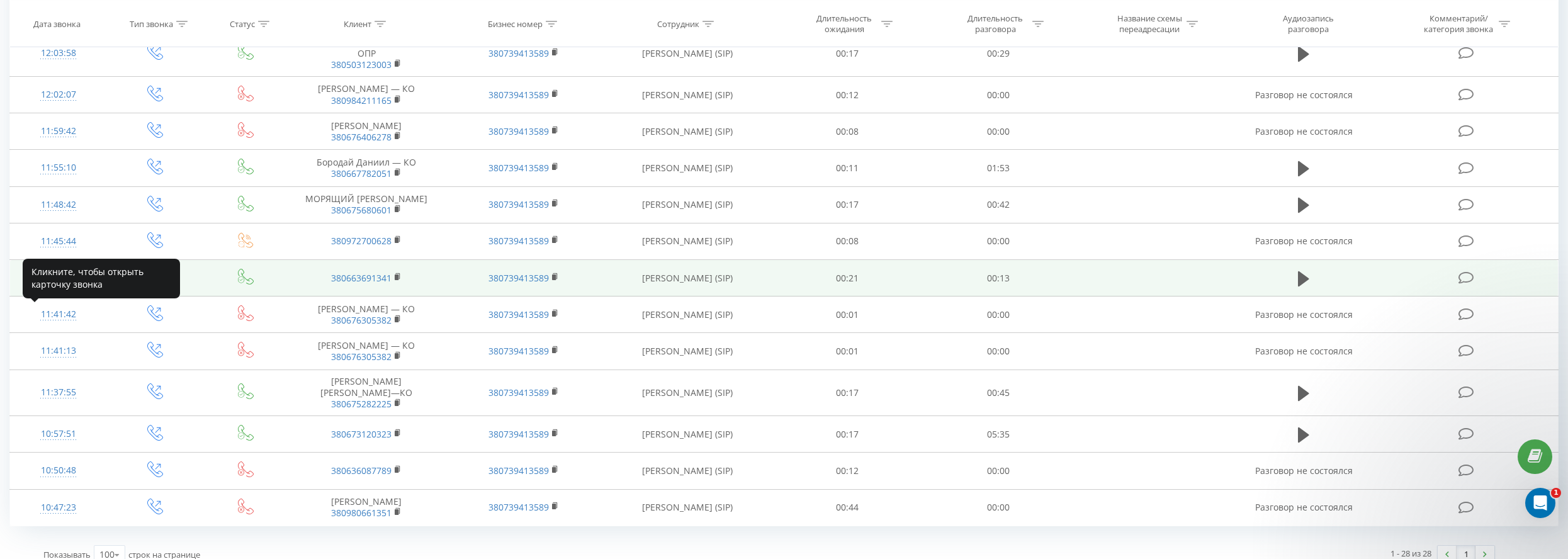
click at [54, 290] on div "11:43:17" at bounding box center [58, 278] width 71 height 25
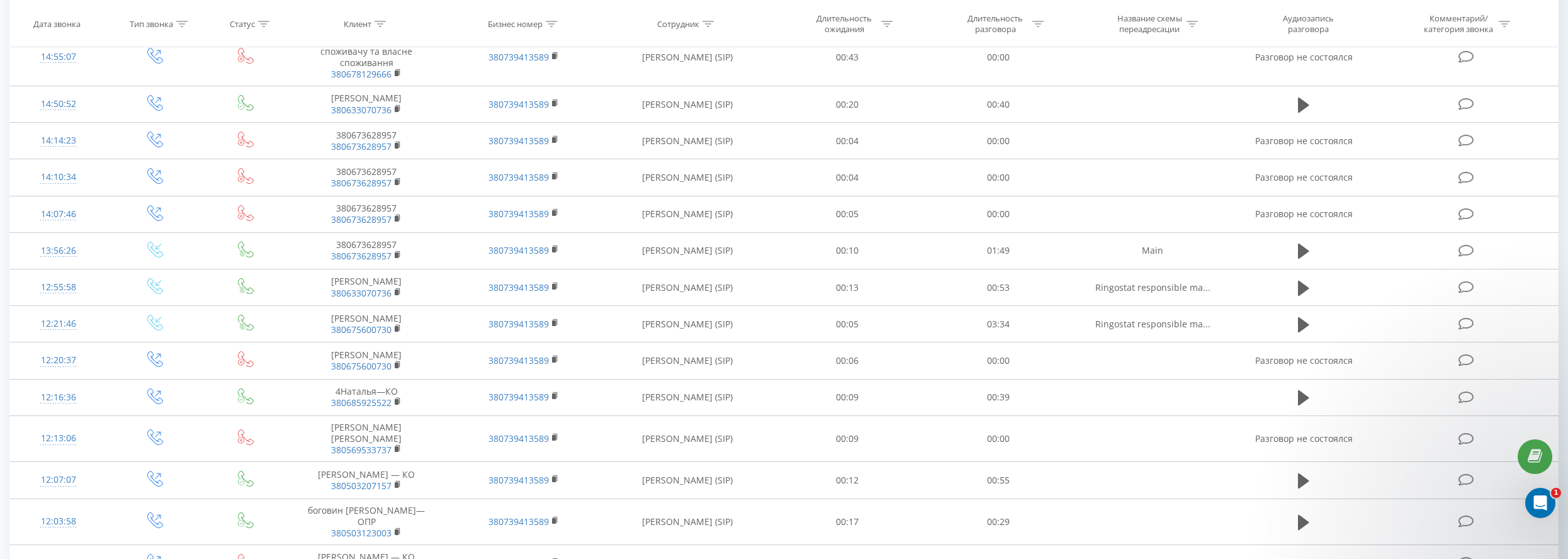
scroll to position [244, 0]
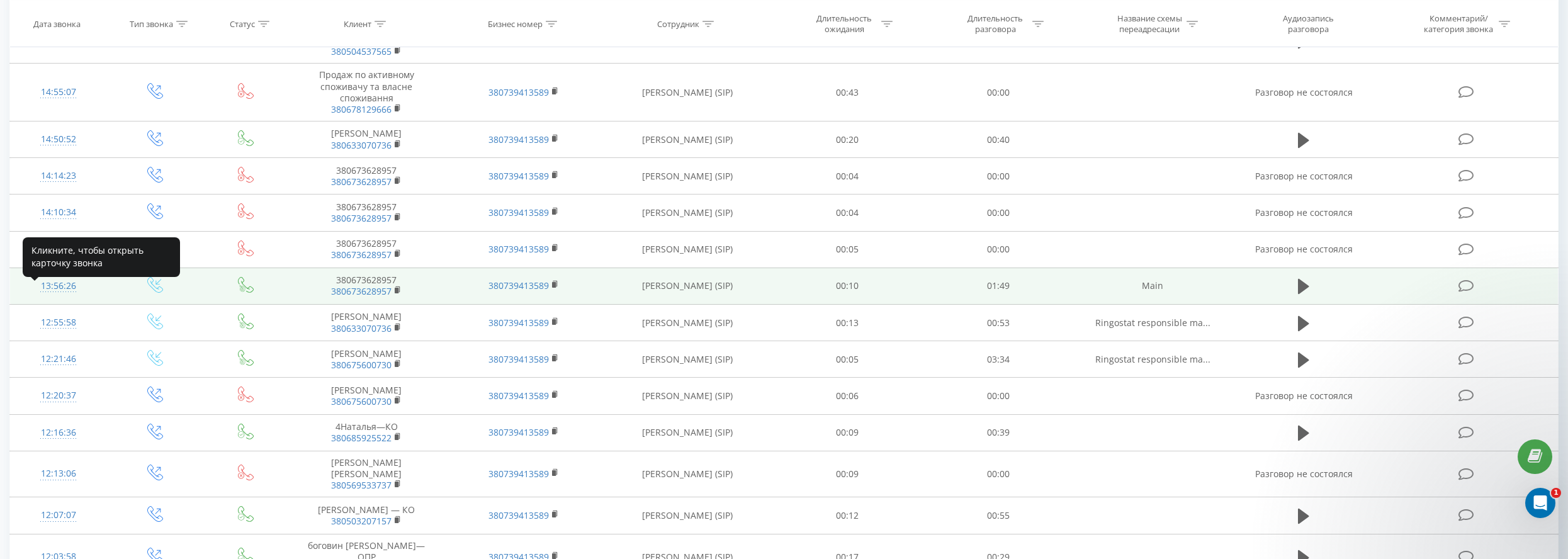
click at [58, 295] on div "13:56:26" at bounding box center [58, 286] width 71 height 25
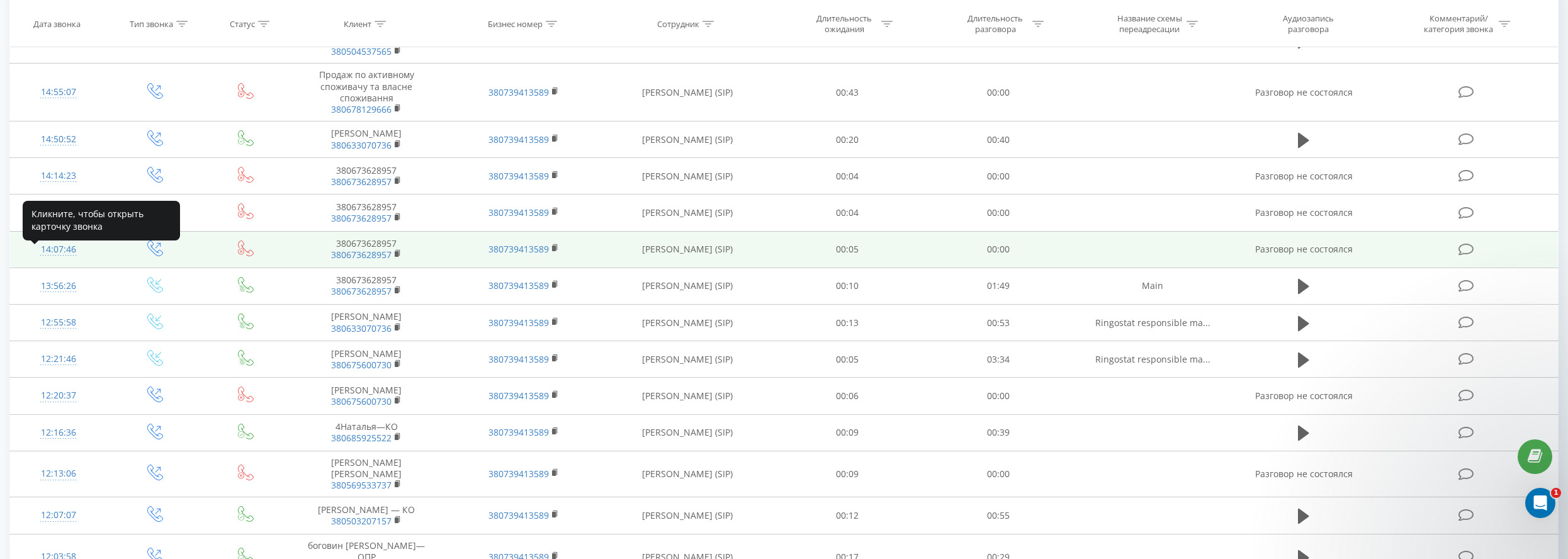
click at [57, 259] on div "14:07:46" at bounding box center [58, 250] width 71 height 25
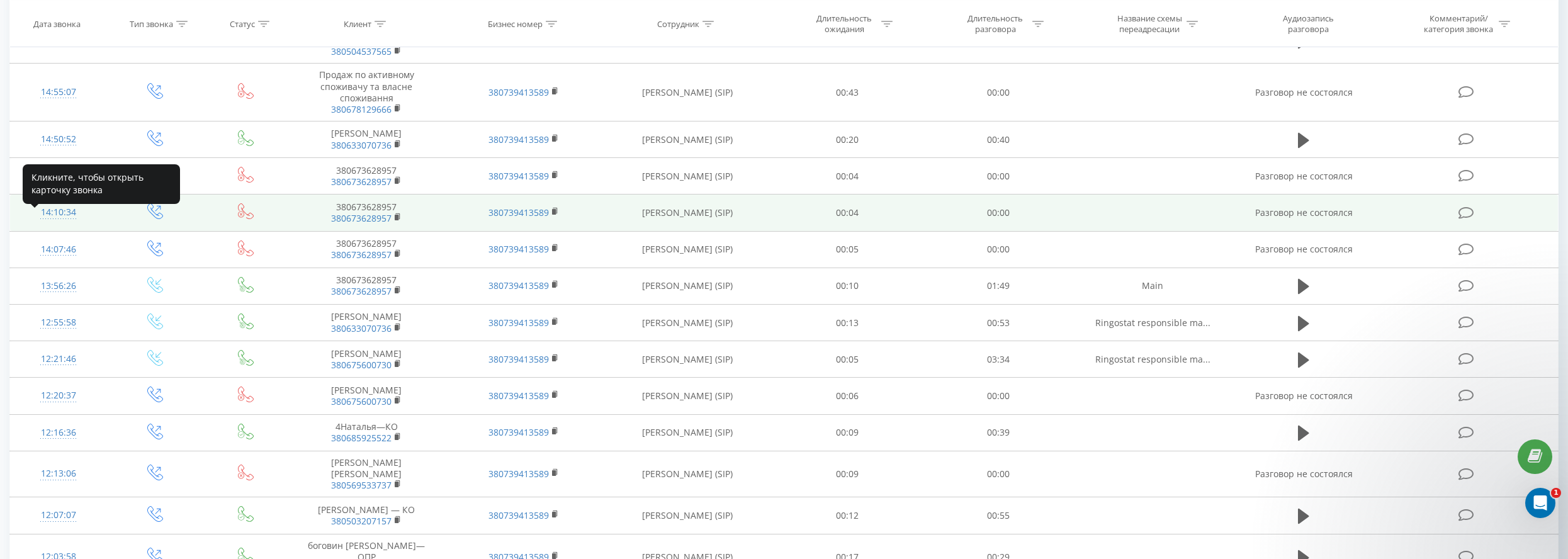
click at [60, 217] on div "14:10:34" at bounding box center [58, 212] width 71 height 25
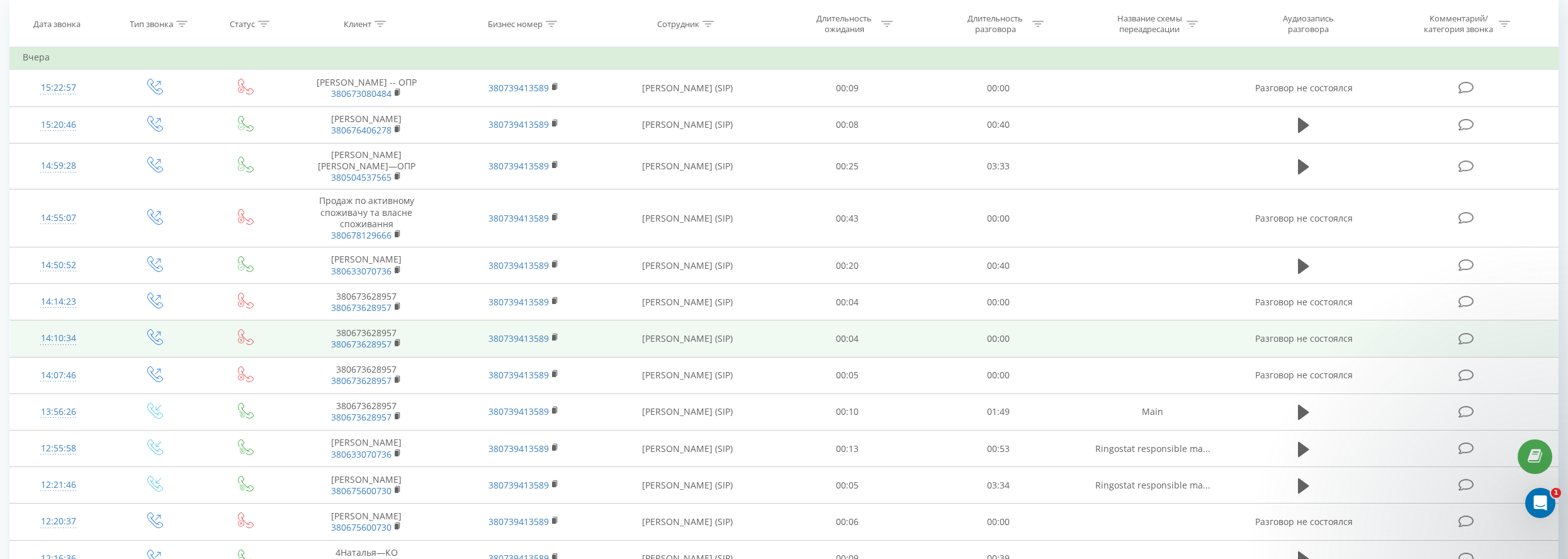
scroll to position [56, 0]
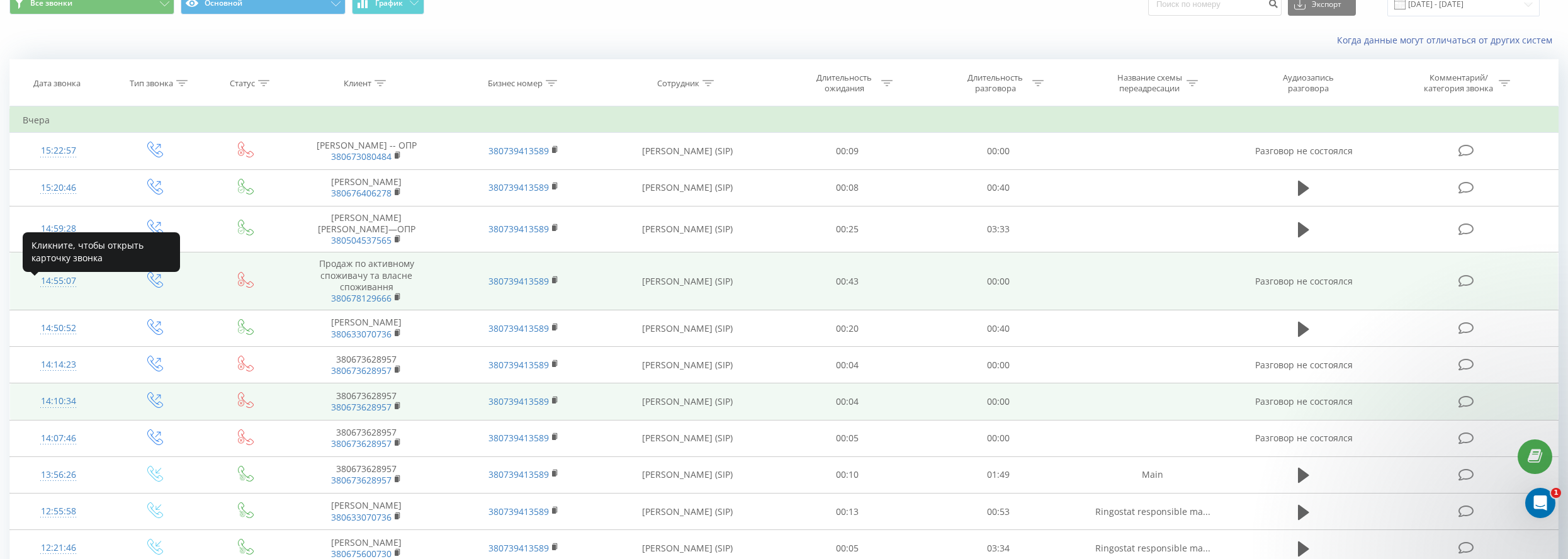
click at [54, 290] on div "14:55:07" at bounding box center [58, 281] width 71 height 25
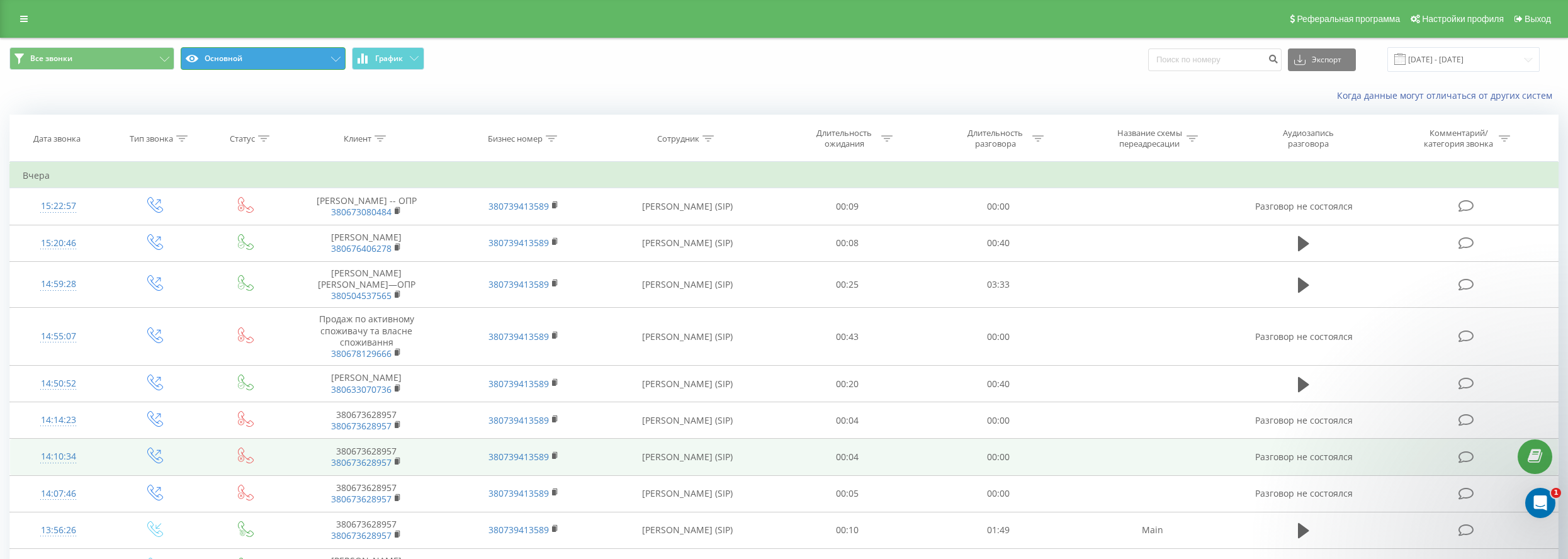
click at [281, 62] on button "Основной" at bounding box center [263, 58] width 165 height 23
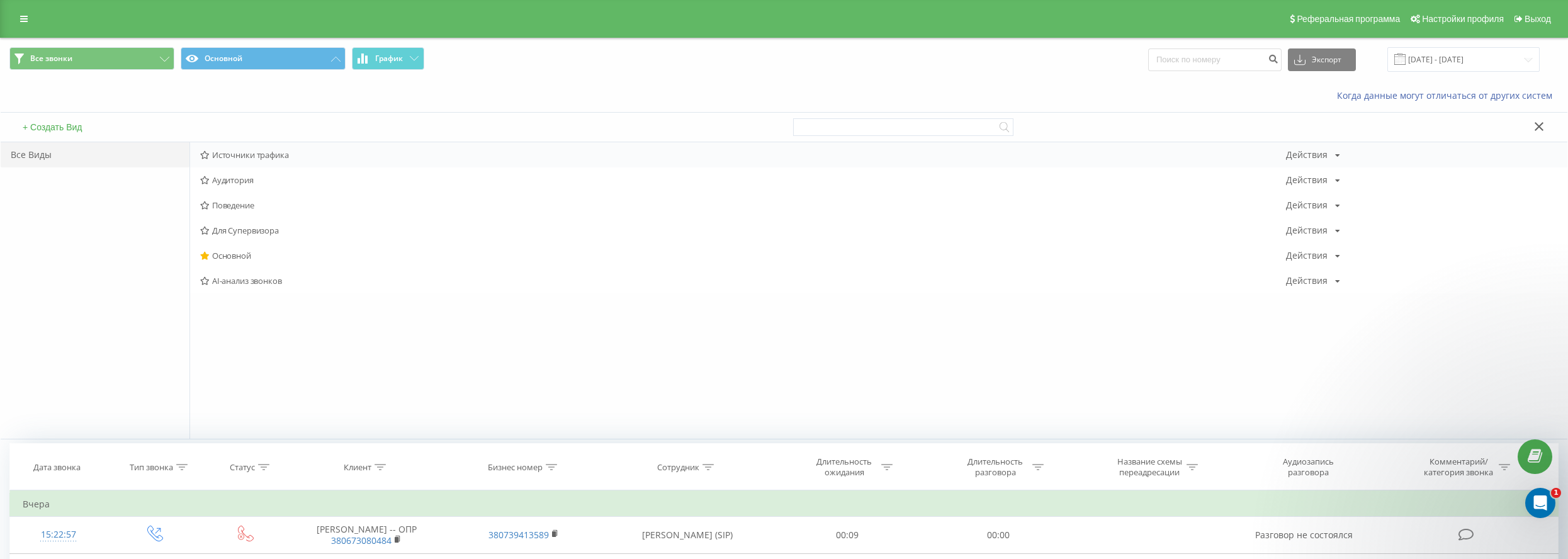
click at [251, 153] on span "Источники трафика" at bounding box center [743, 155] width 1086 height 9
